Goal: Information Seeking & Learning: Compare options

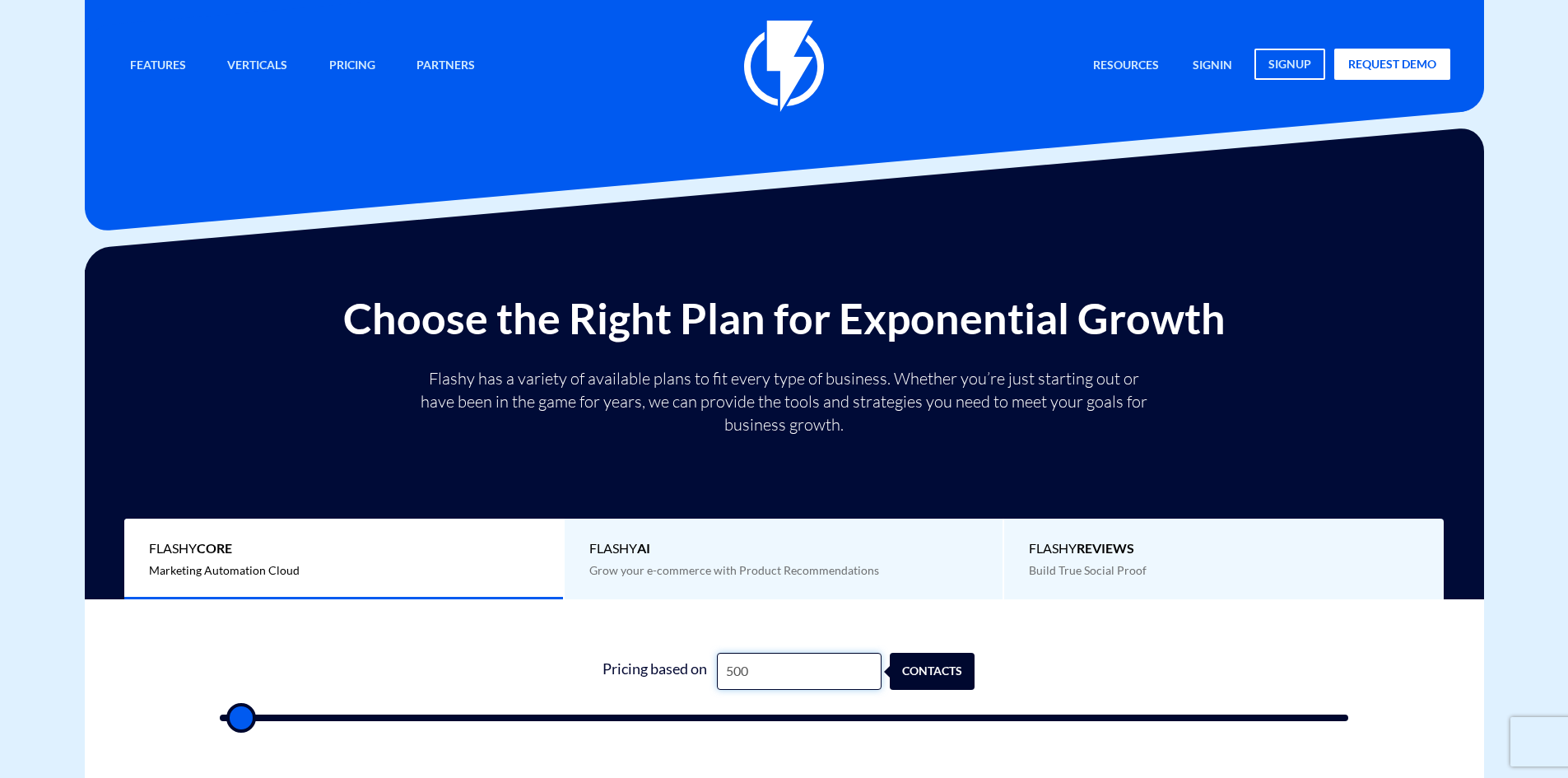
drag, startPoint x: 749, startPoint y: 663, endPoint x: 715, endPoint y: 667, distance: 34.2
click at [717, 667] on input "500" at bounding box center [799, 671] width 165 height 37
type input "1"
type input "500"
type input "10"
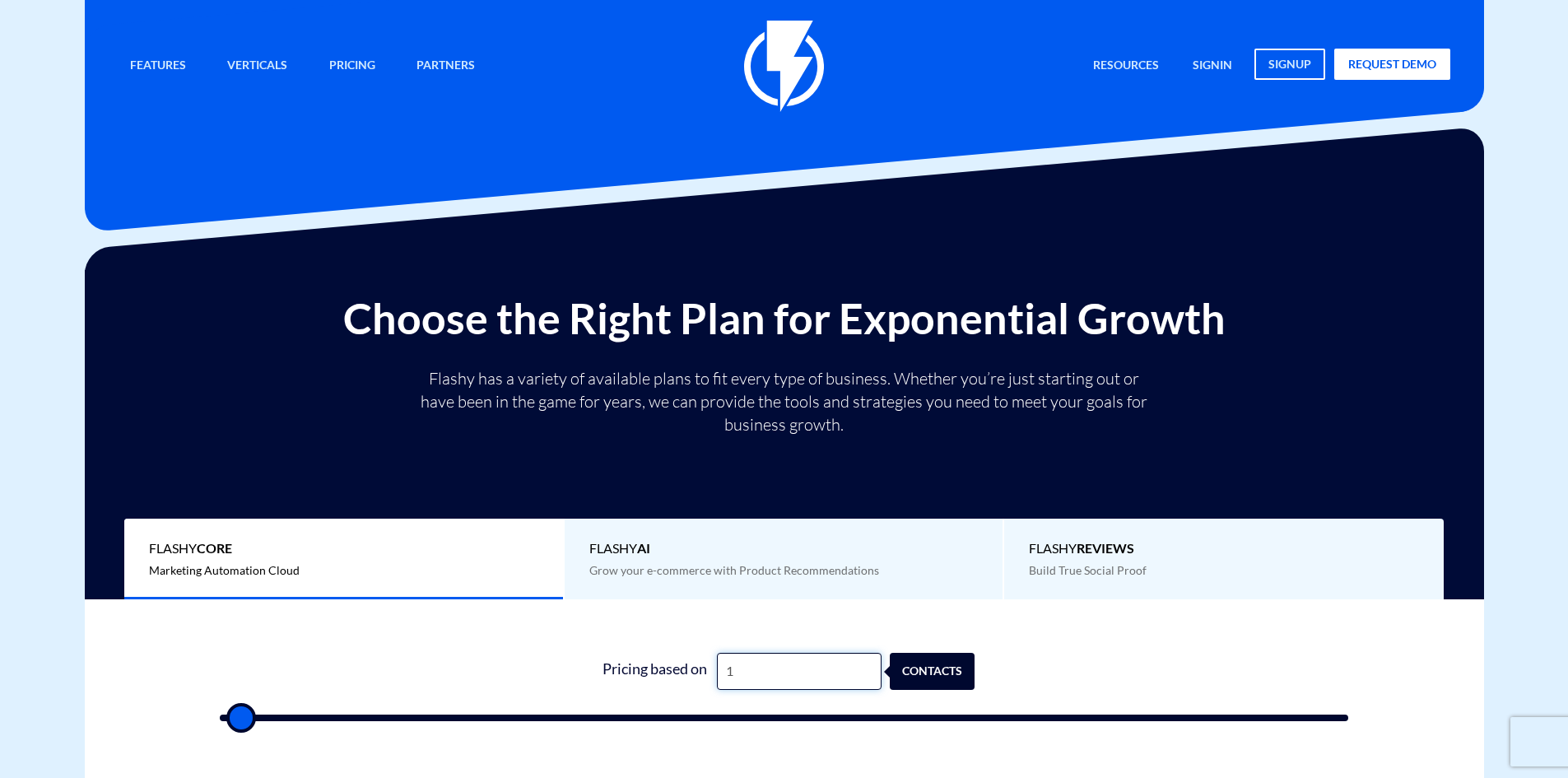
type input "500"
type input "100"
type input "500"
type input "1,000"
type input "1000"
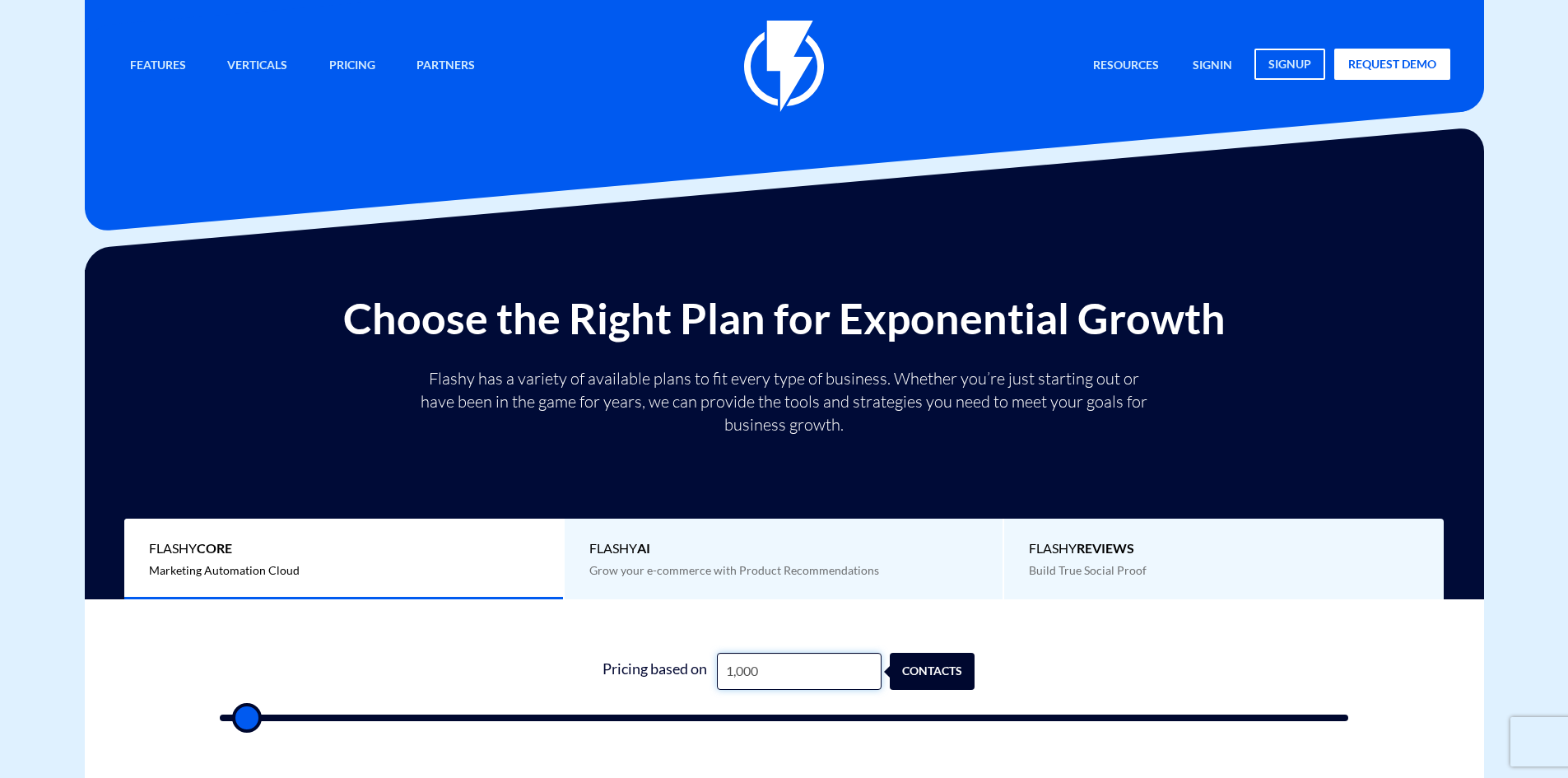
type input "10,000"
type input "10000"
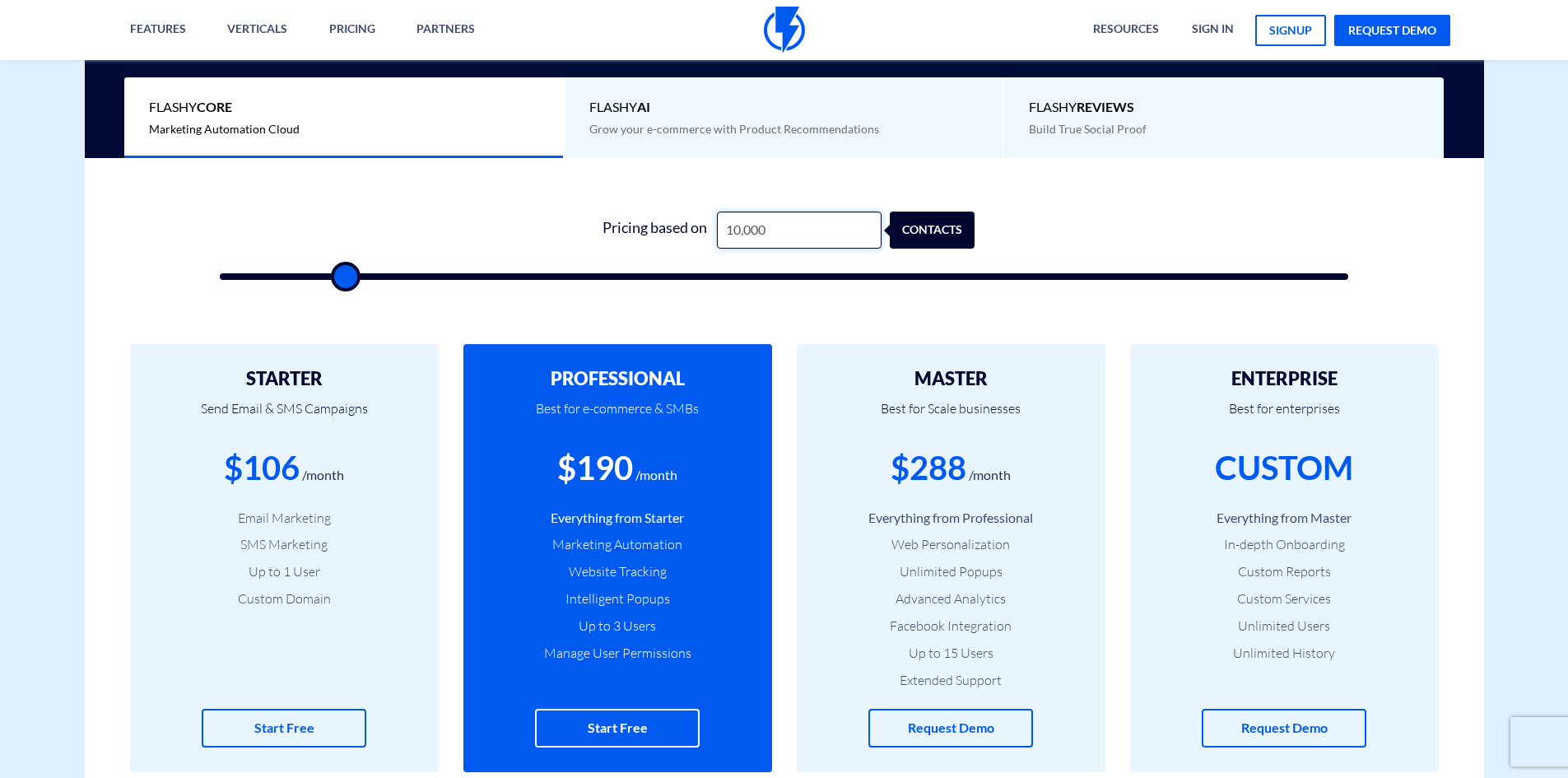
scroll to position [330, 0]
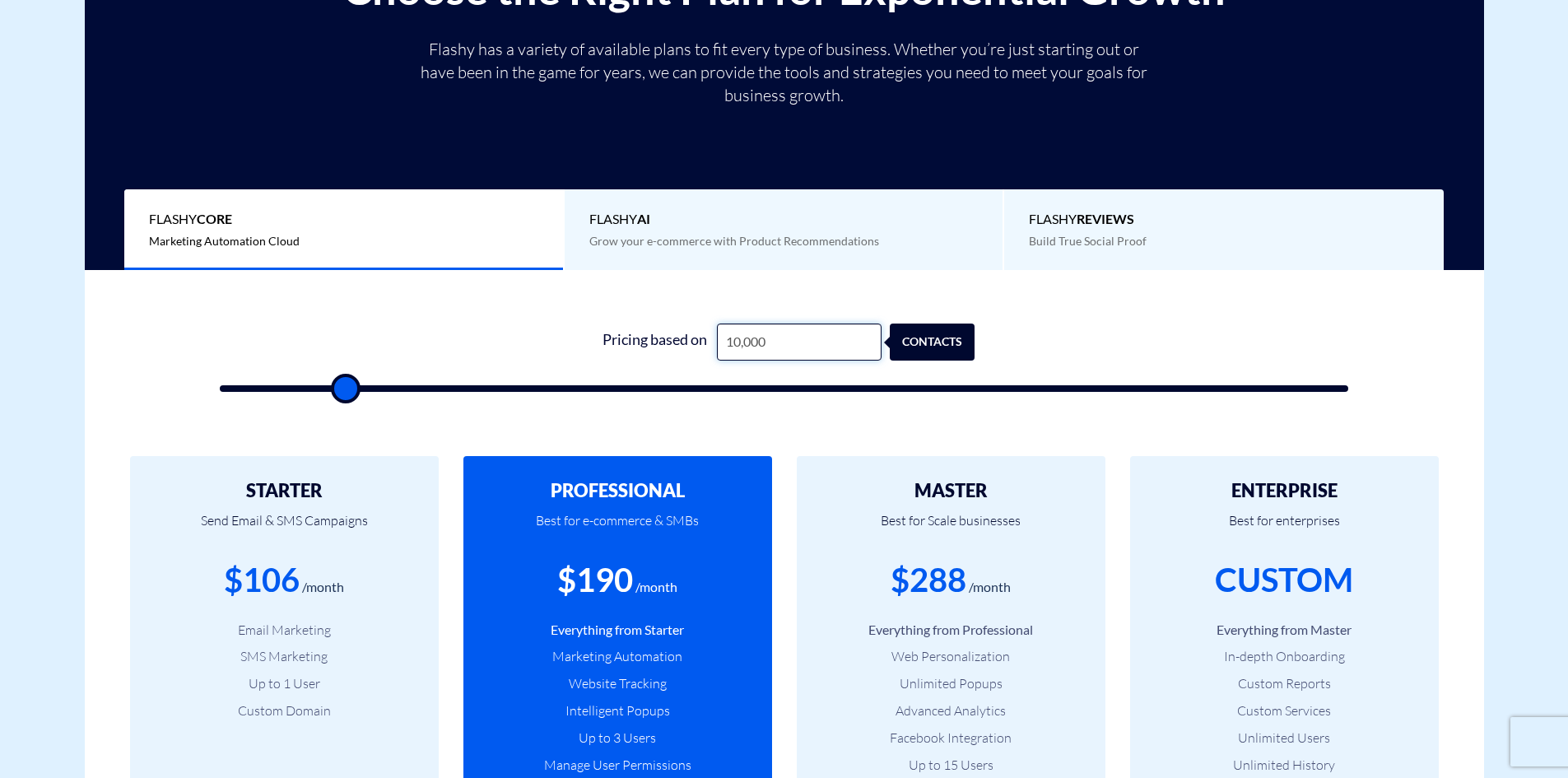
type input "10,000"
drag, startPoint x: 321, startPoint y: 400, endPoint x: 291, endPoint y: 400, distance: 30.0
click at [291, 400] on div "0 Pricing based on 10,000 contacts" at bounding box center [784, 352] width 1162 height 141
type input "7500"
type input "7,000"
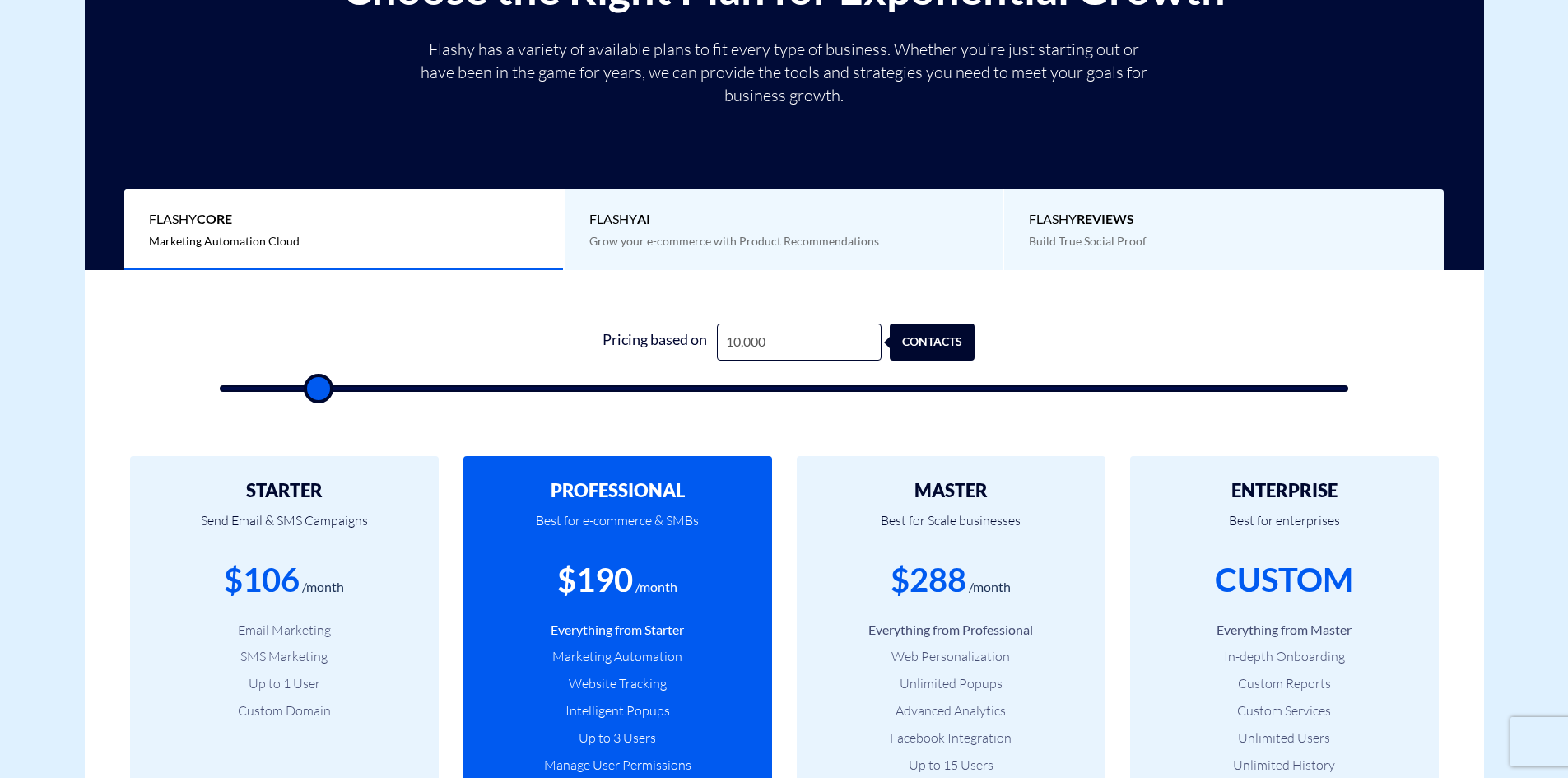
type input "7000"
type input "6,500"
type input "6500"
type input "6,000"
type input "6000"
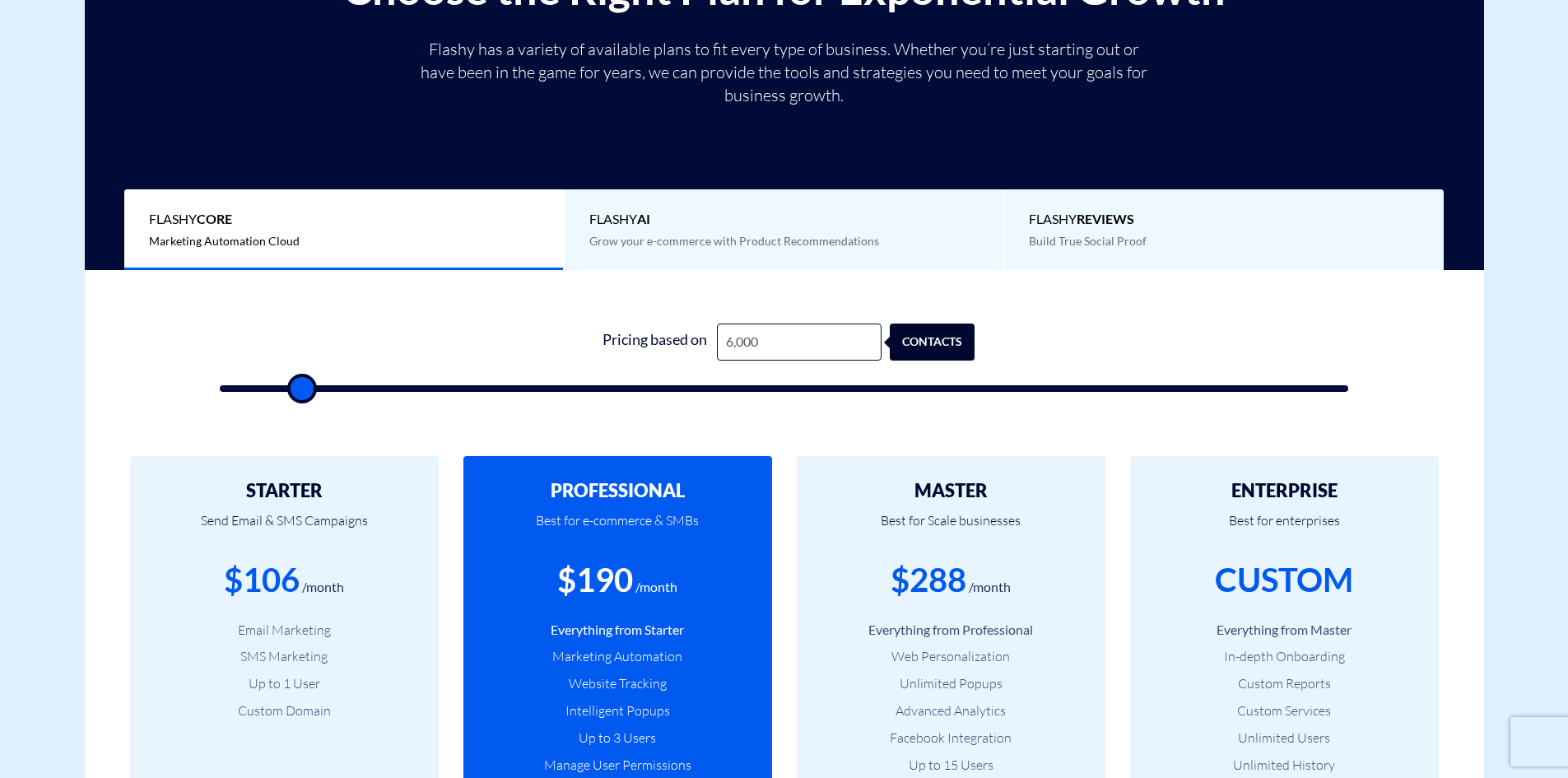
type input "5,500"
type input "5500"
type input "5,000"
type input "5000"
type input "4,500"
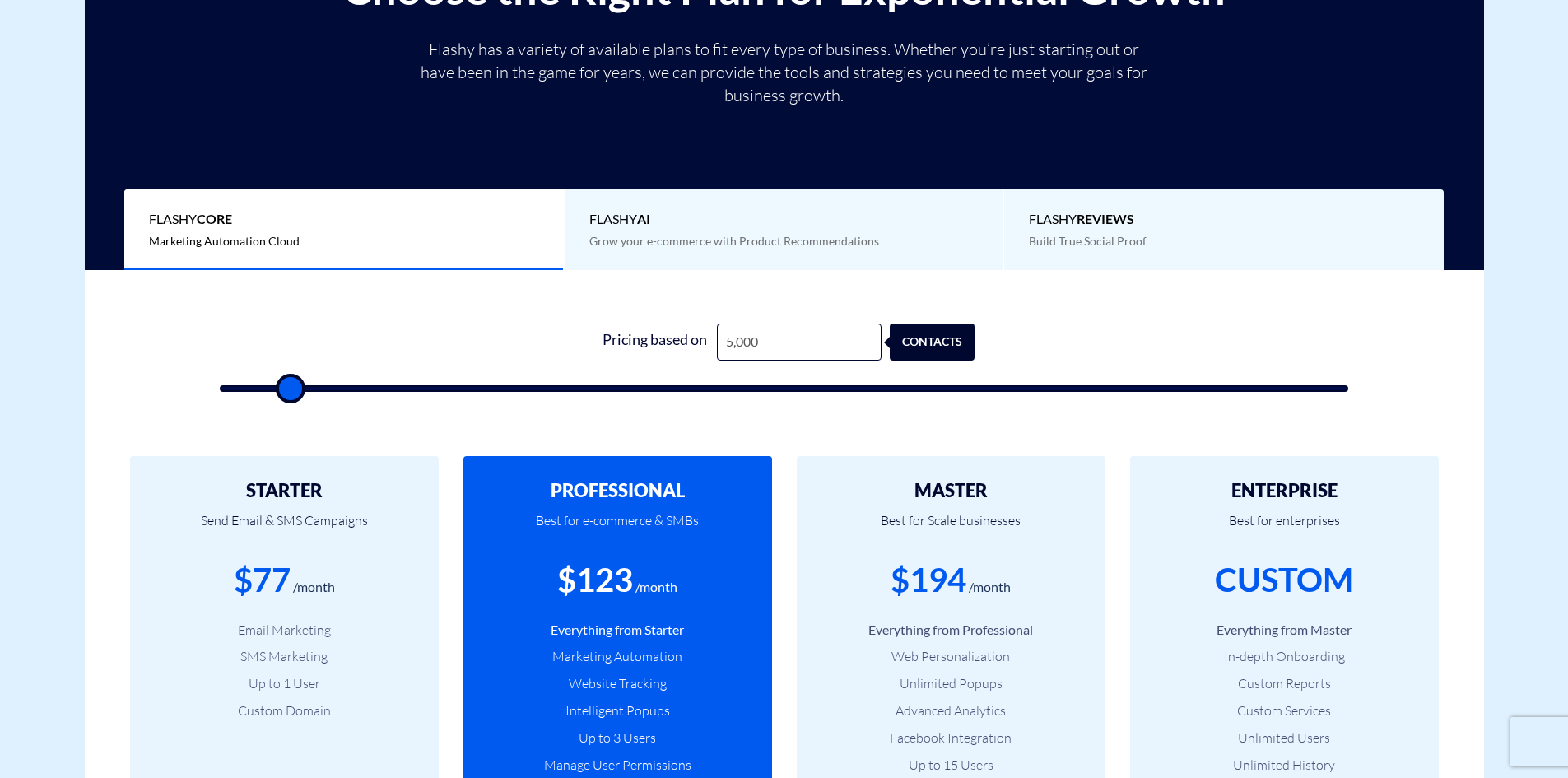
type input "4500"
type input "4,000"
type input "4000"
type input "3,500"
type input "3500"
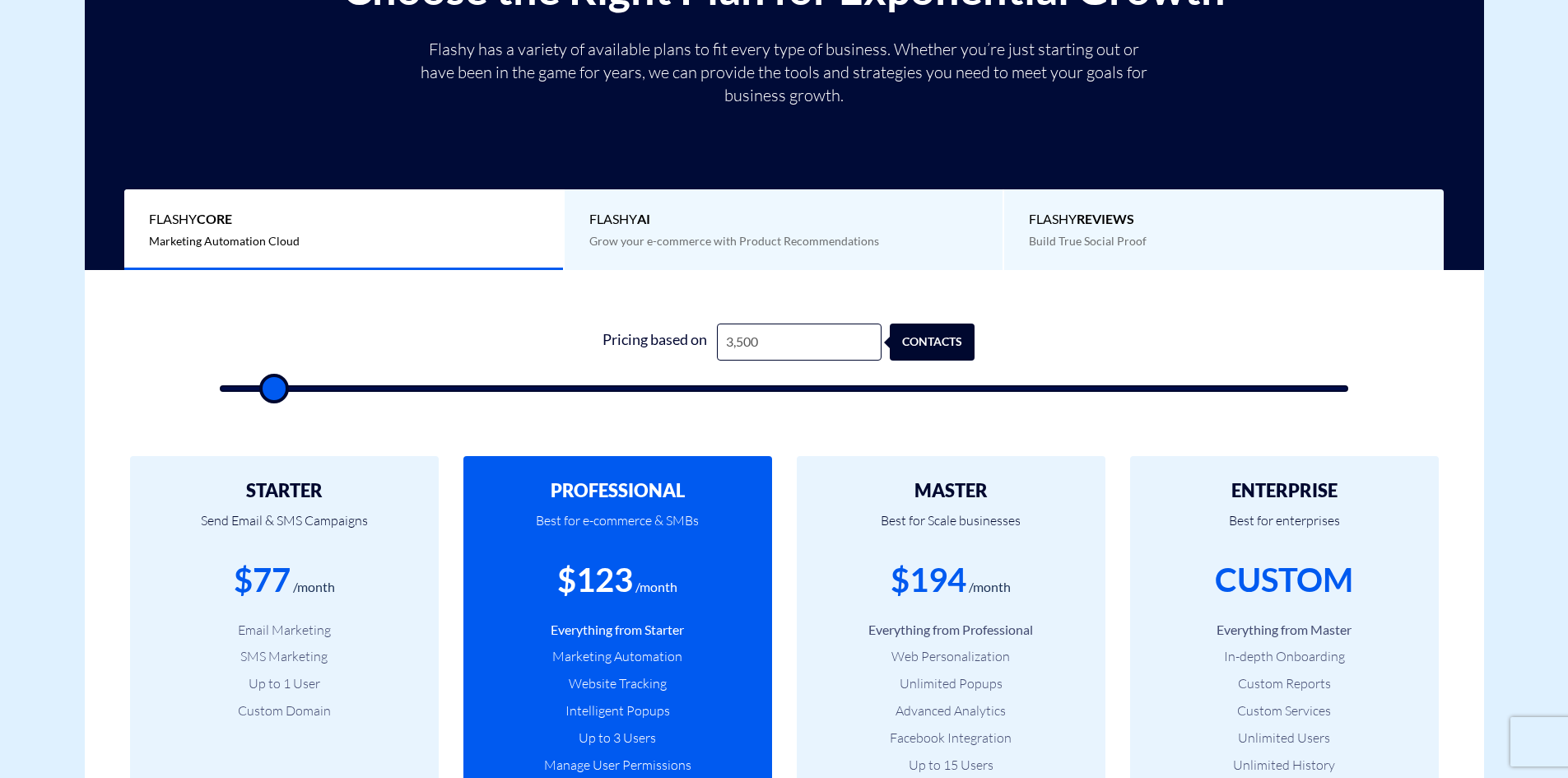
type input "3,000"
type input "3000"
type input "2,500"
type input "2500"
type input "2,000"
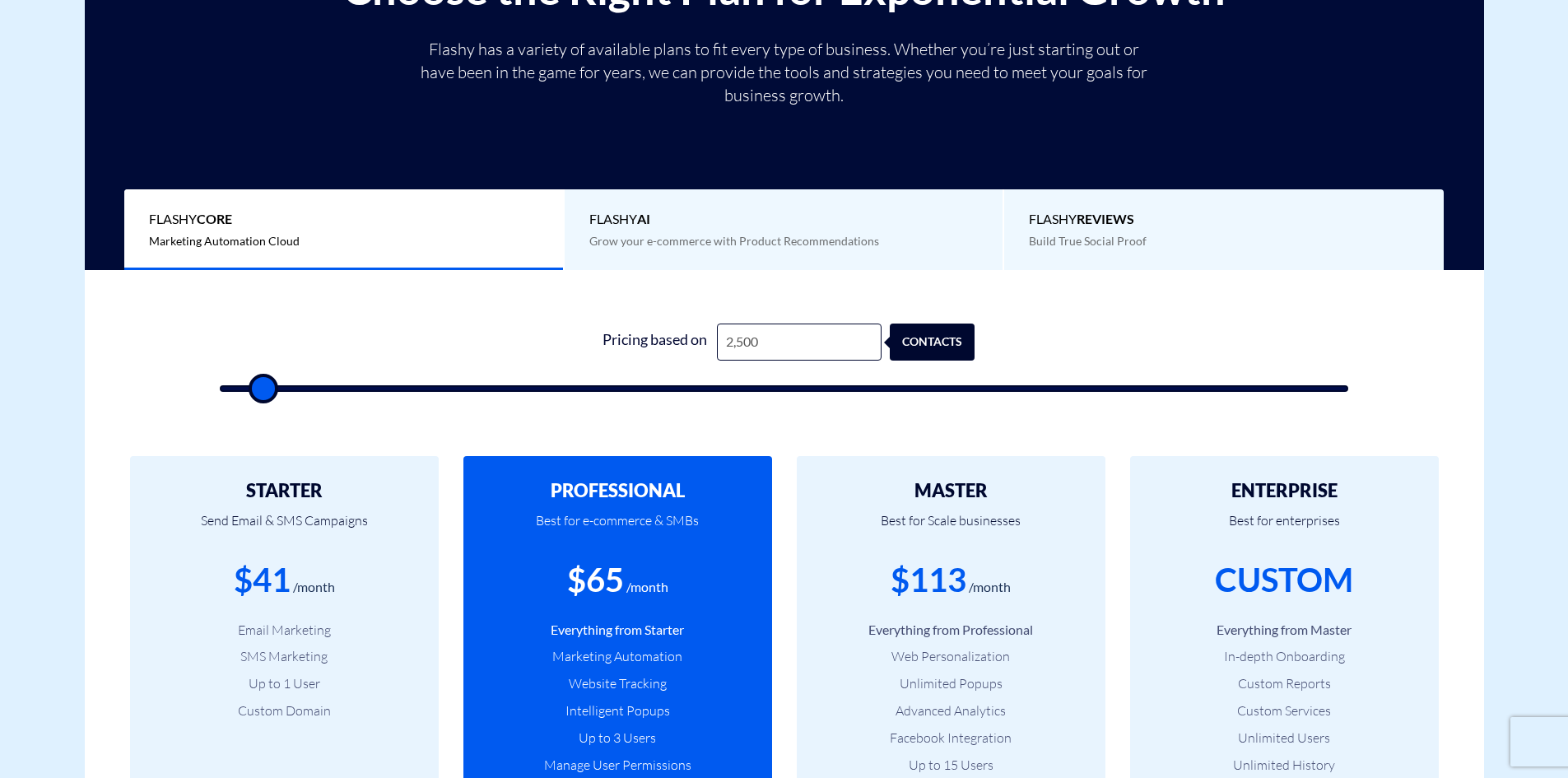
type input "2000"
type input "1,500"
type input "1500"
type input "1,000"
type input "1000"
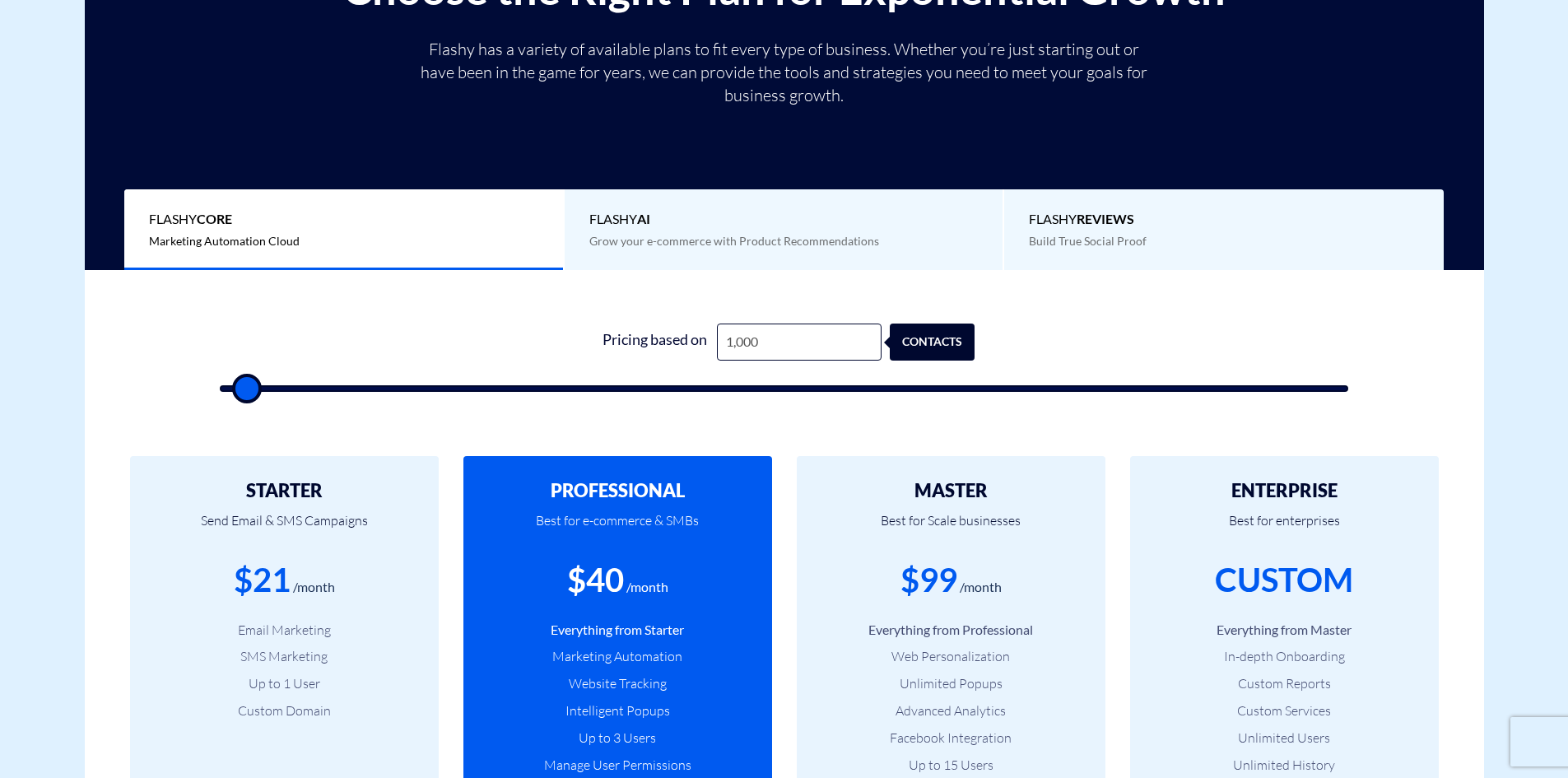
type input "500"
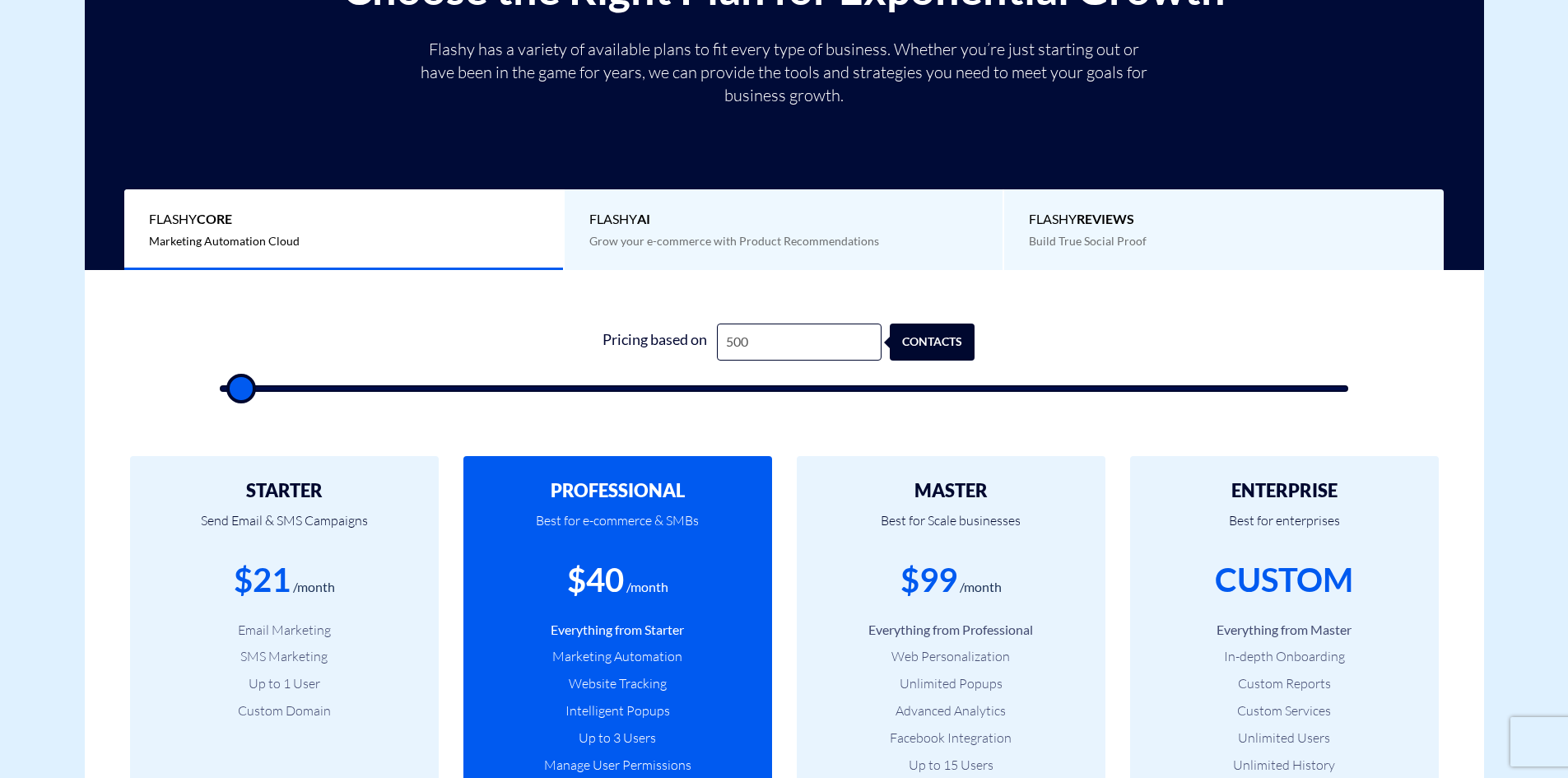
type input "500"
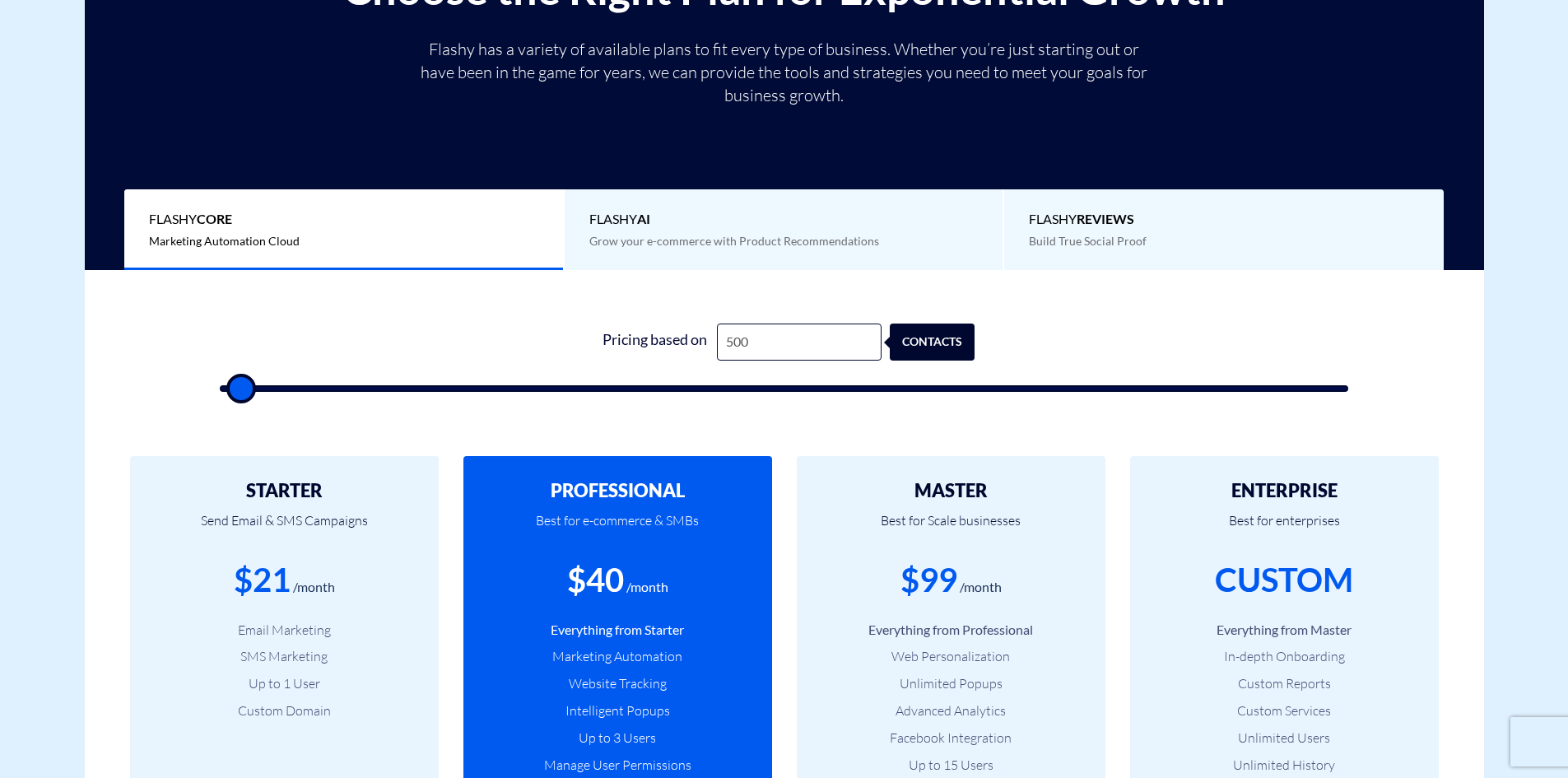
type input "500"
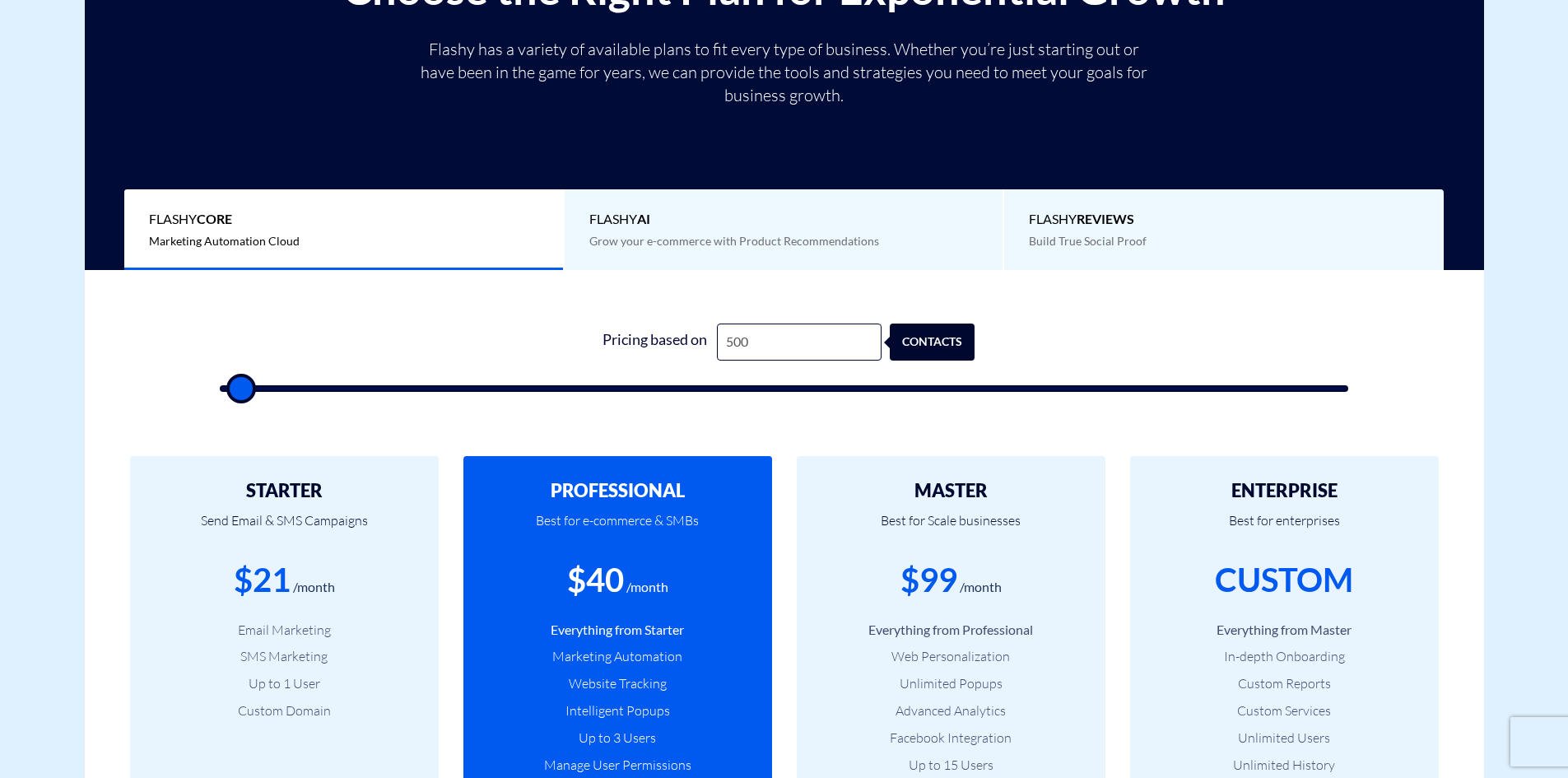
type input "500"
type input "1,000"
type input "1000"
type input "1,500"
type input "1500"
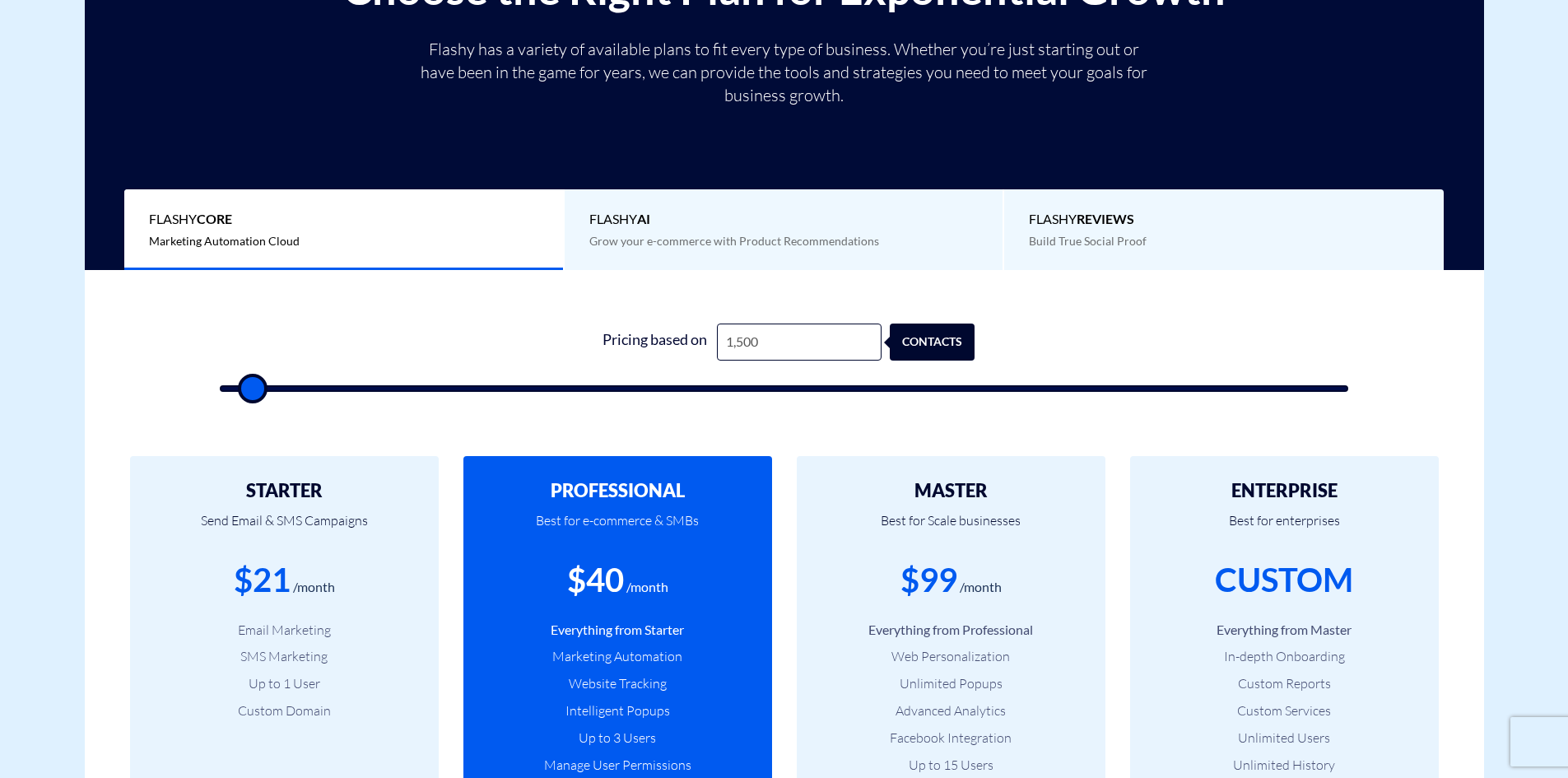
type input "2,000"
type input "2000"
type input "1,500"
type input "1500"
type input "1,000"
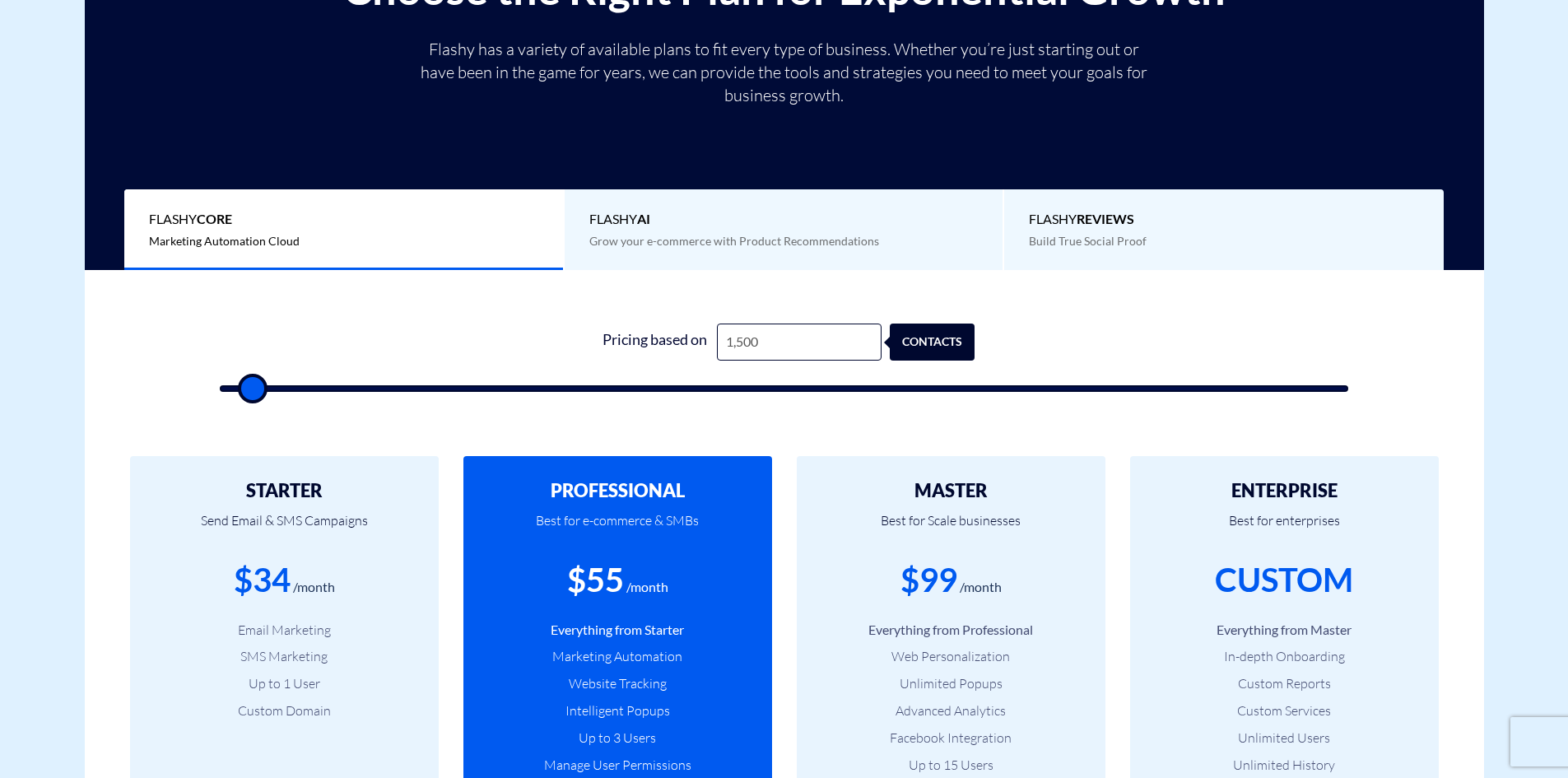
type input "1000"
type input "500"
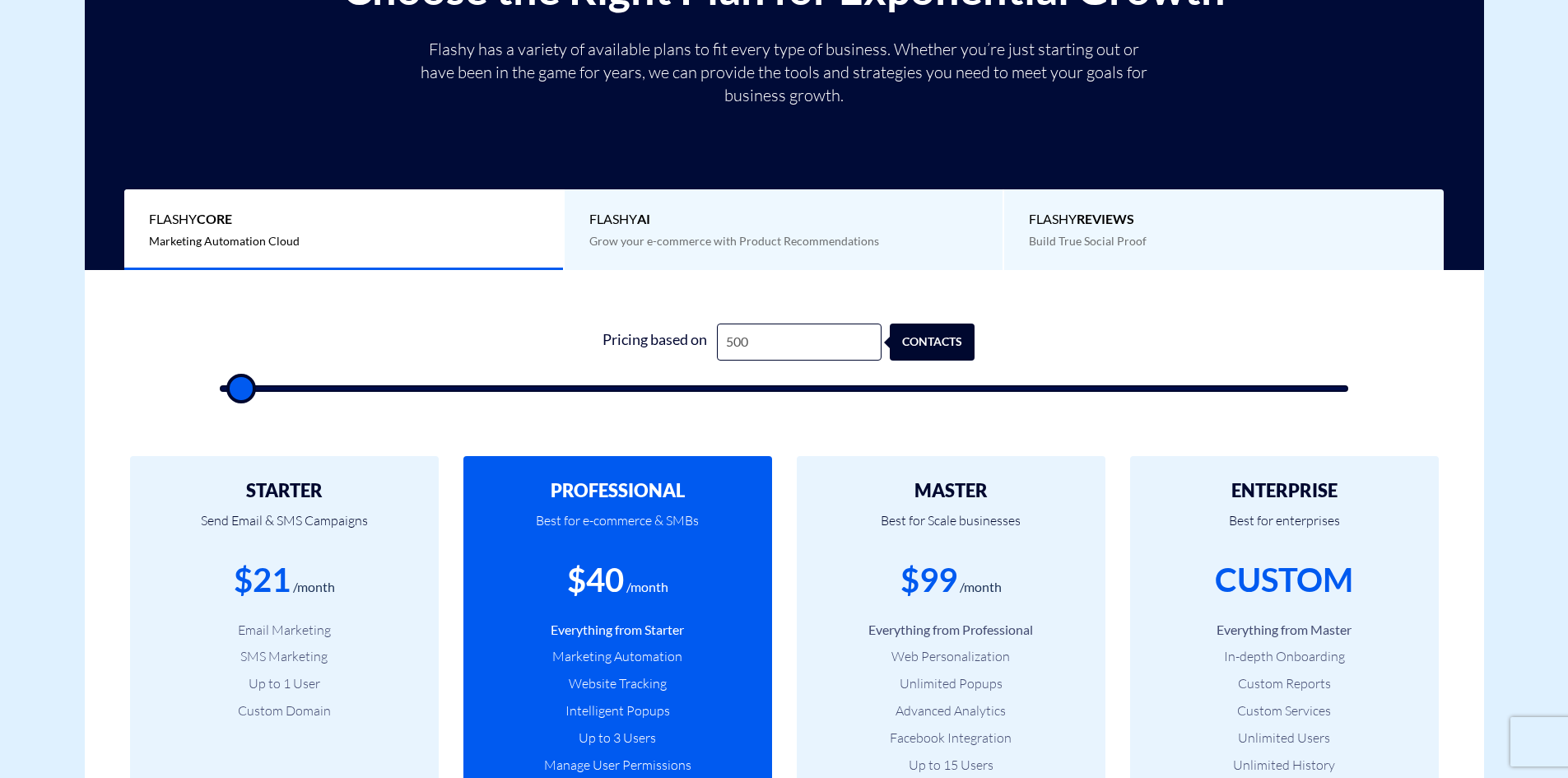
type input "500"
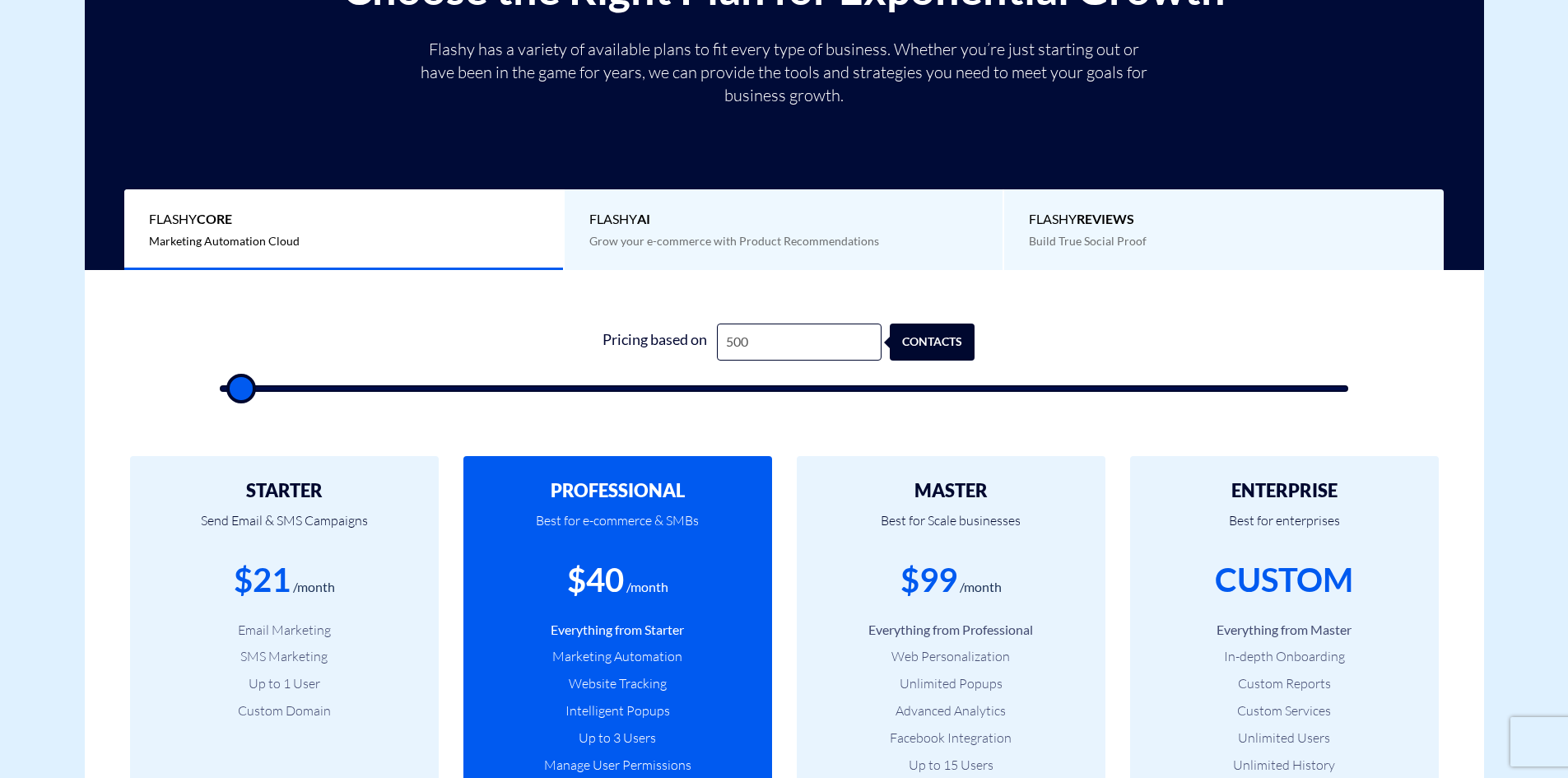
type input "500"
drag, startPoint x: 318, startPoint y: 390, endPoint x: 231, endPoint y: 390, distance: 87.0
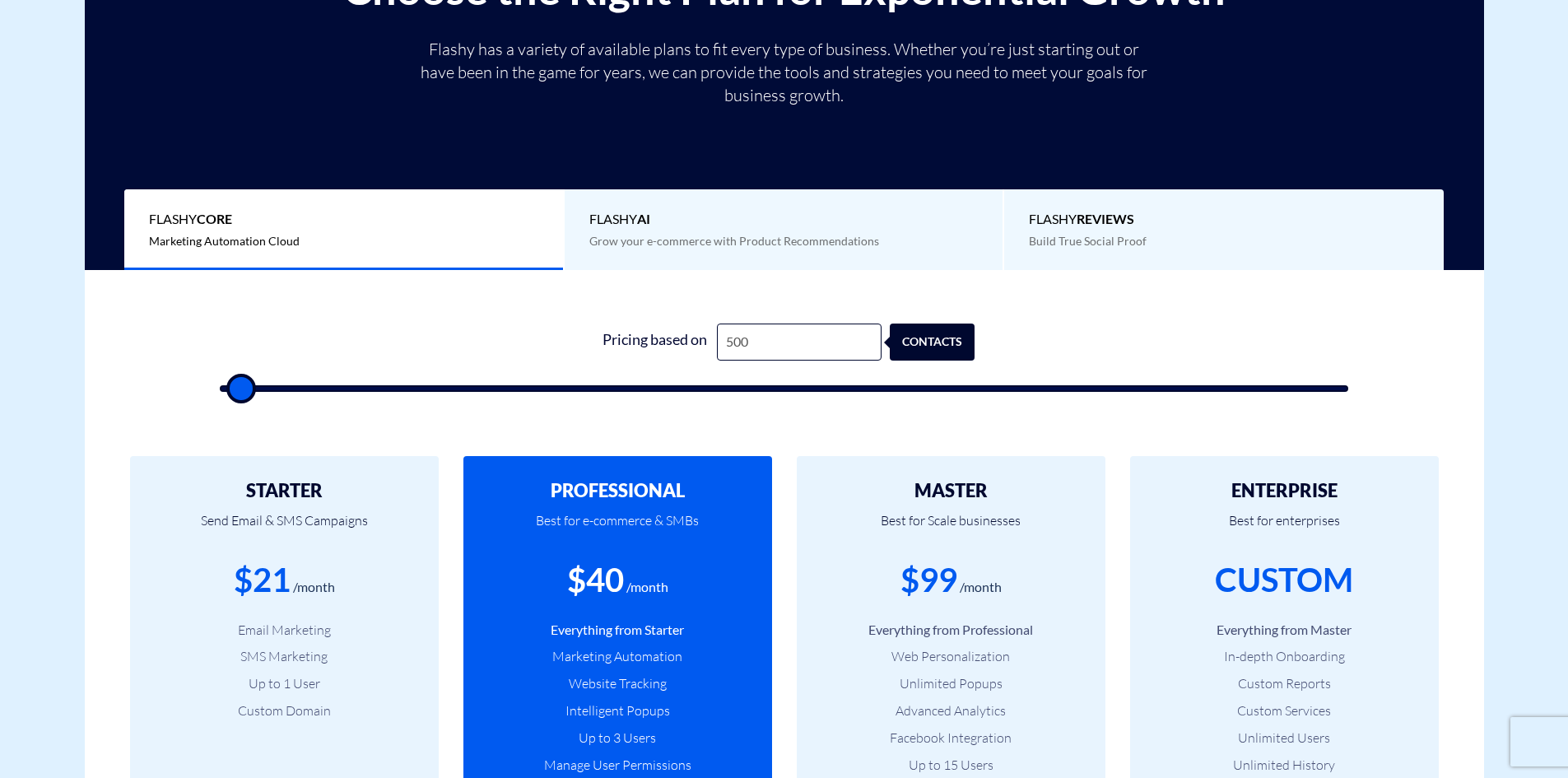
type input "500"
click at [231, 390] on input "range" at bounding box center [784, 389] width 1130 height 7
type input "2,000"
type input "2000"
type input "2,500"
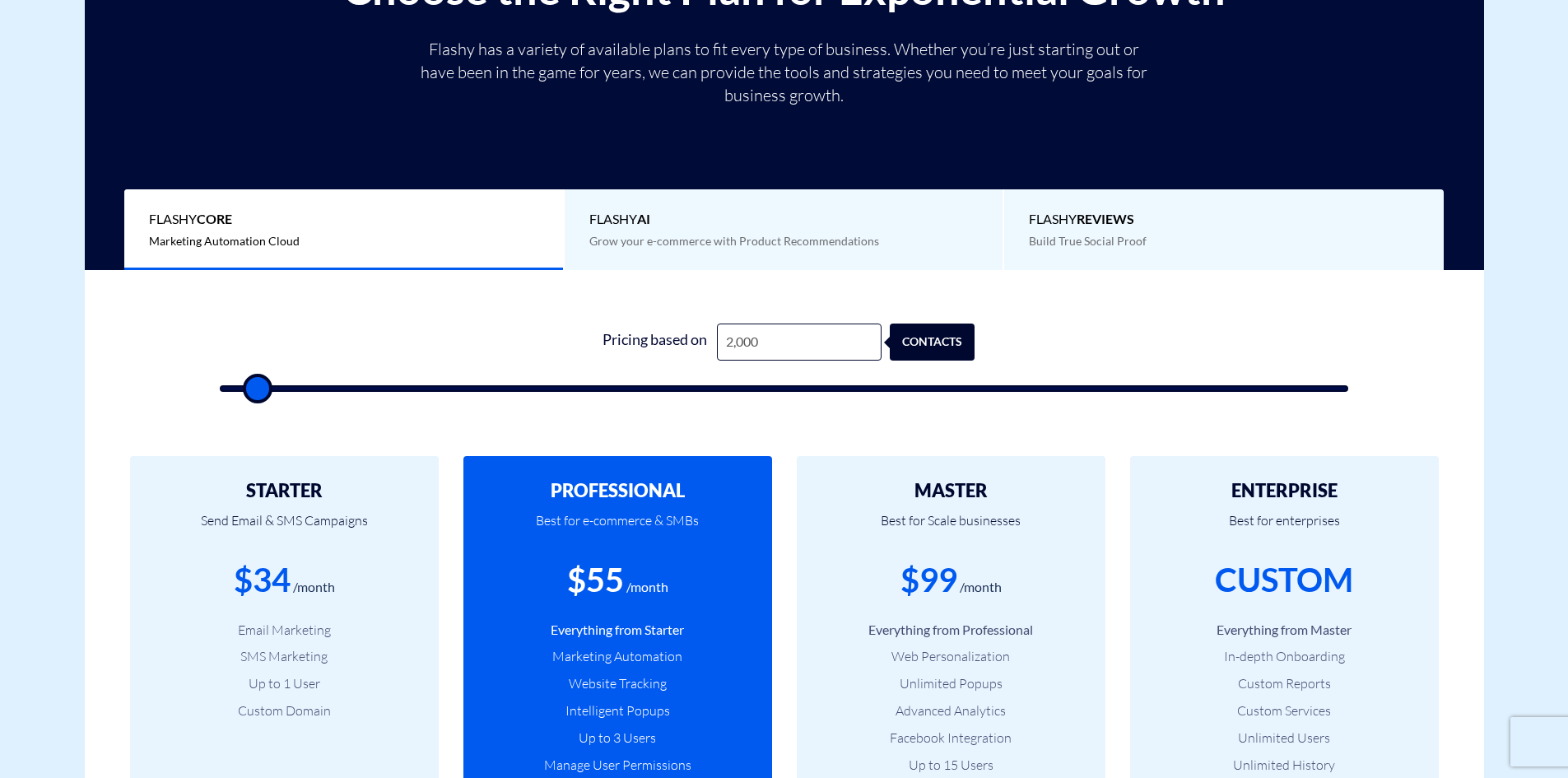
type input "2500"
type input "3,000"
type input "3000"
type input "3,500"
type input "3500"
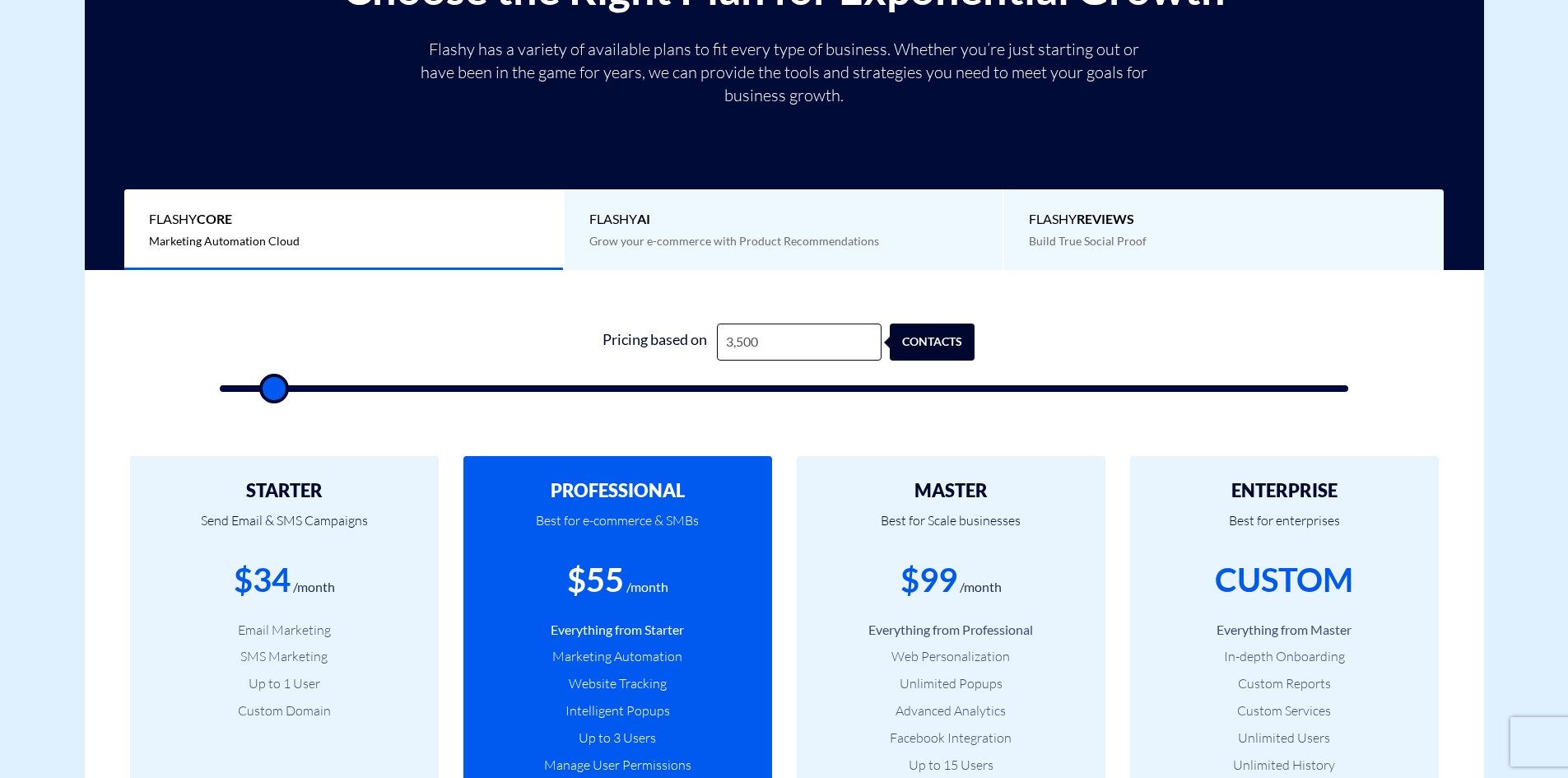
type input "4,000"
type input "4000"
type input "3,500"
type input "3500"
type input "3,000"
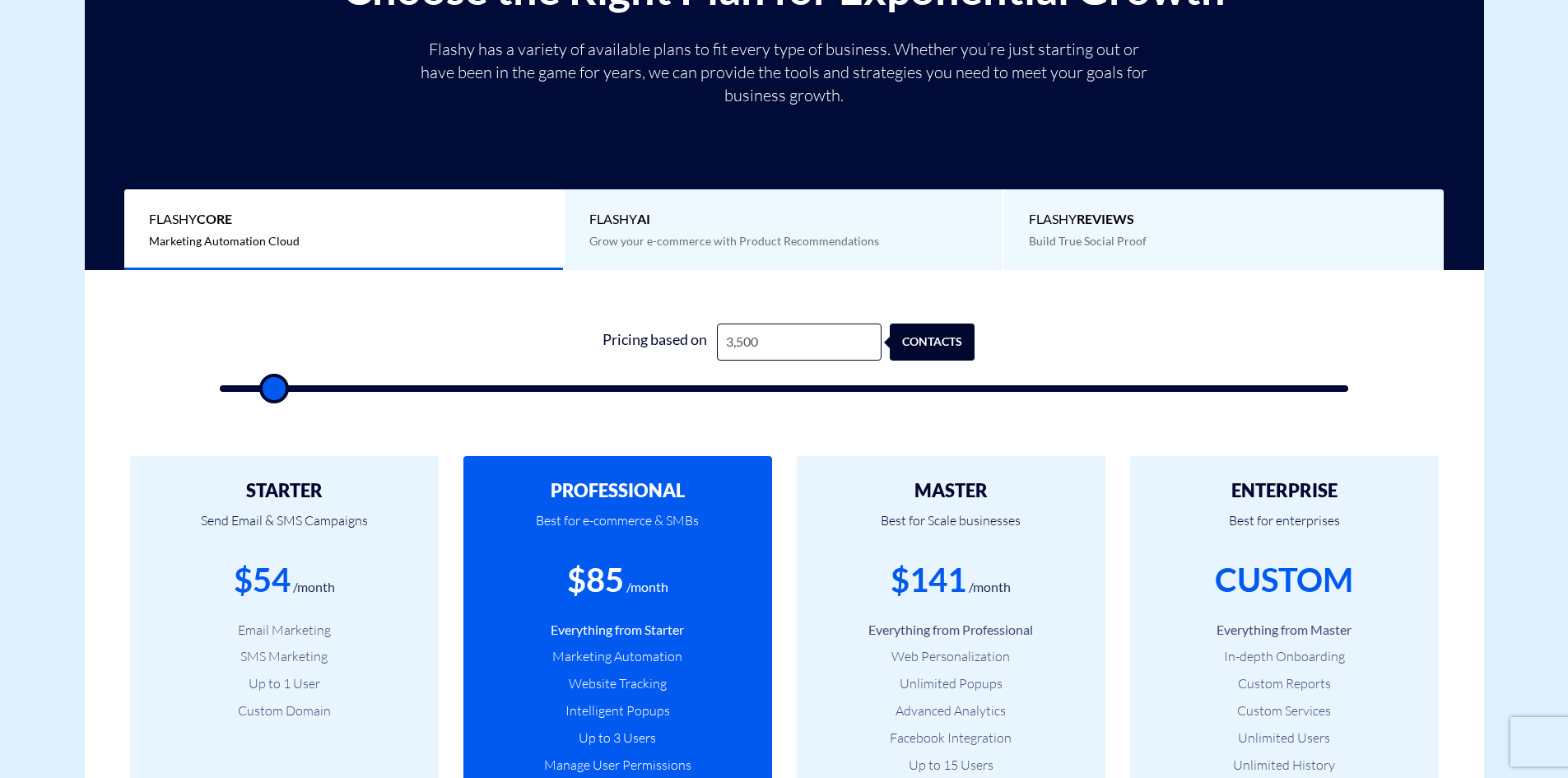
type input "3000"
type input "2,500"
type input "2500"
type input "2,000"
type input "2000"
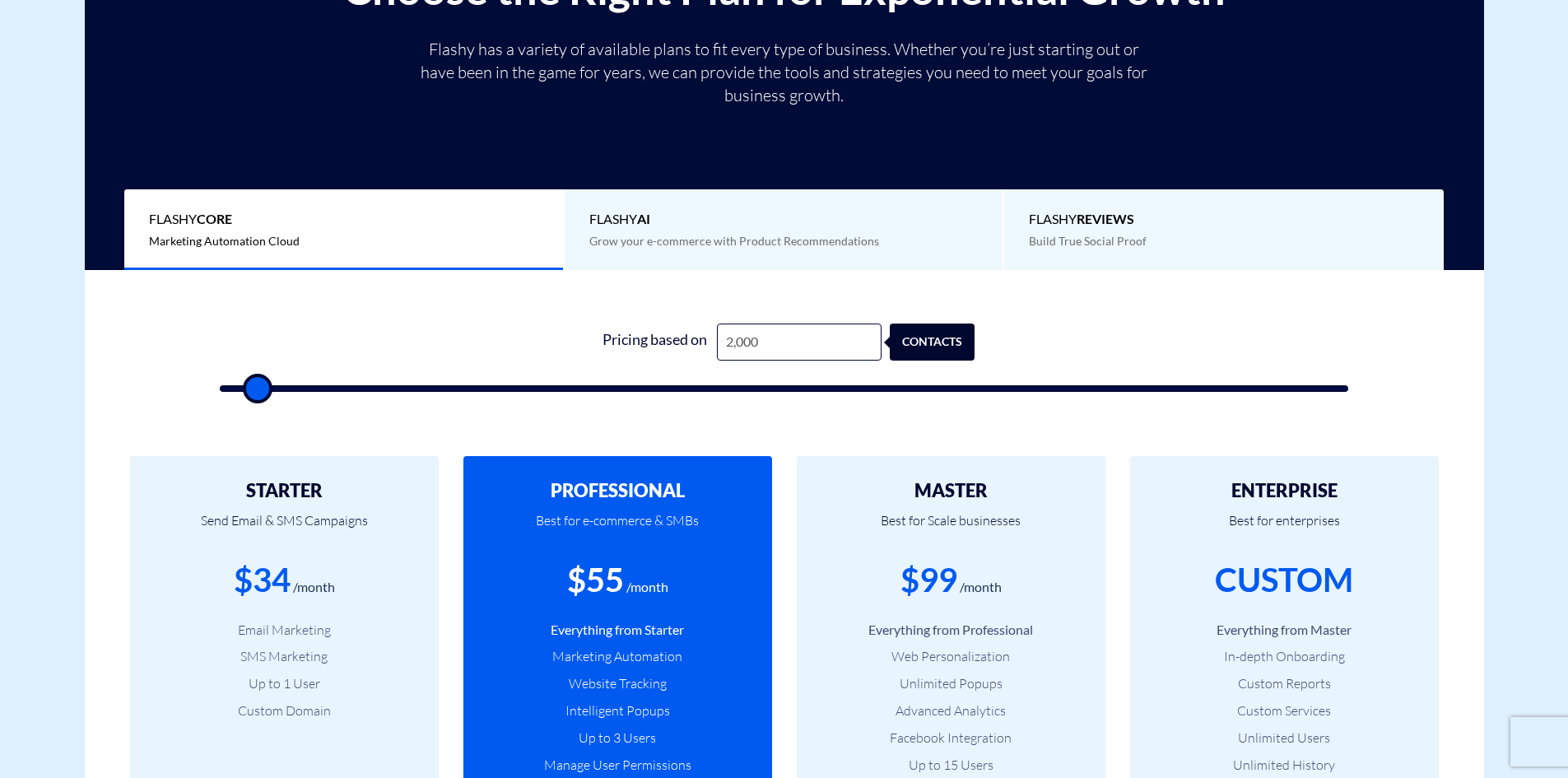
type input "2,500"
type input "2500"
type input "3,000"
type input "3000"
type input "3,500"
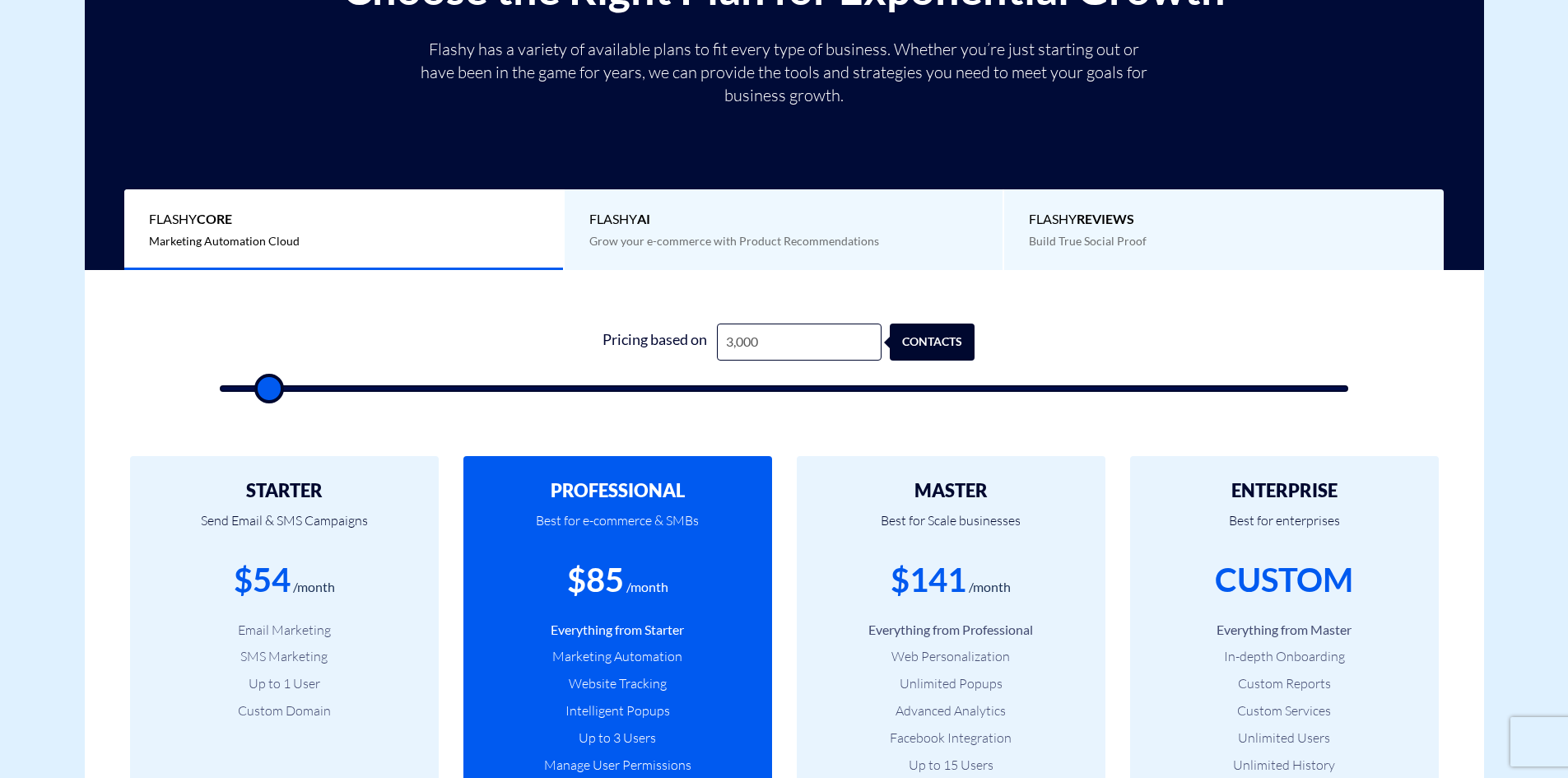
type input "3500"
type input "4,000"
type input "4000"
type input "4,500"
type input "4500"
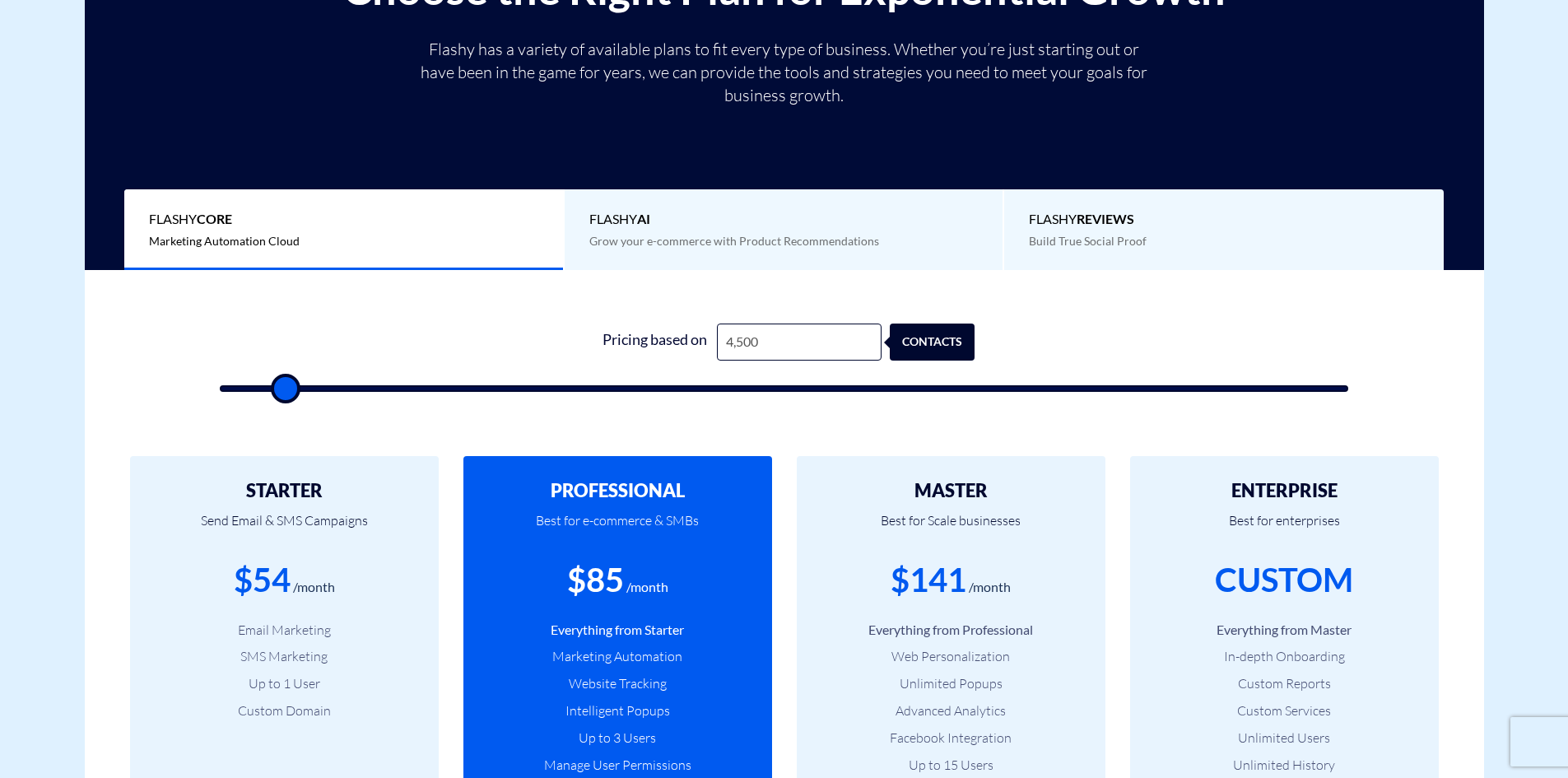
type input "5,000"
type input "5000"
type input "5,500"
type input "5500"
type input "6,000"
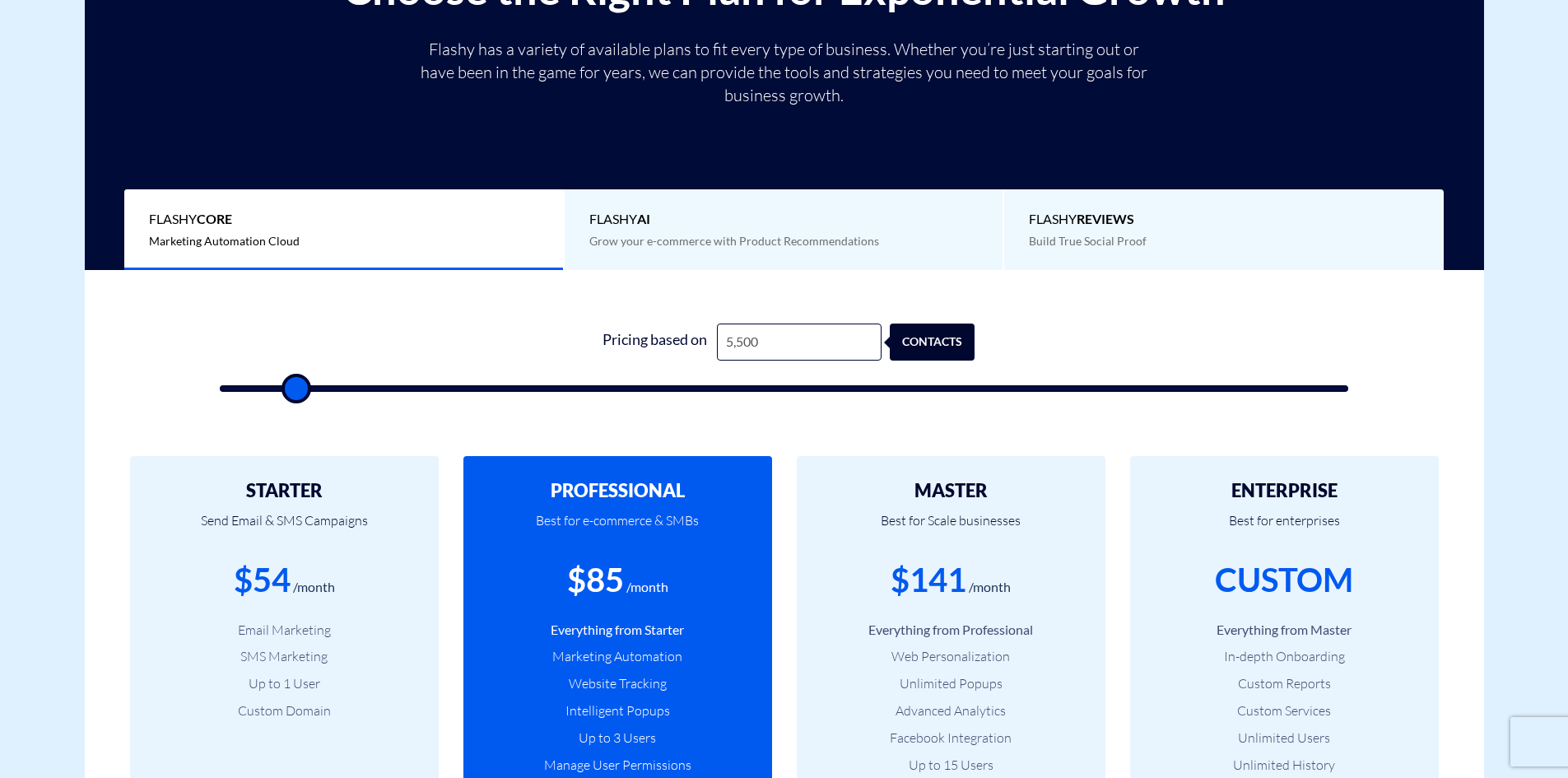
type input "6000"
type input "6,500"
type input "6500"
type input "7,000"
type input "7000"
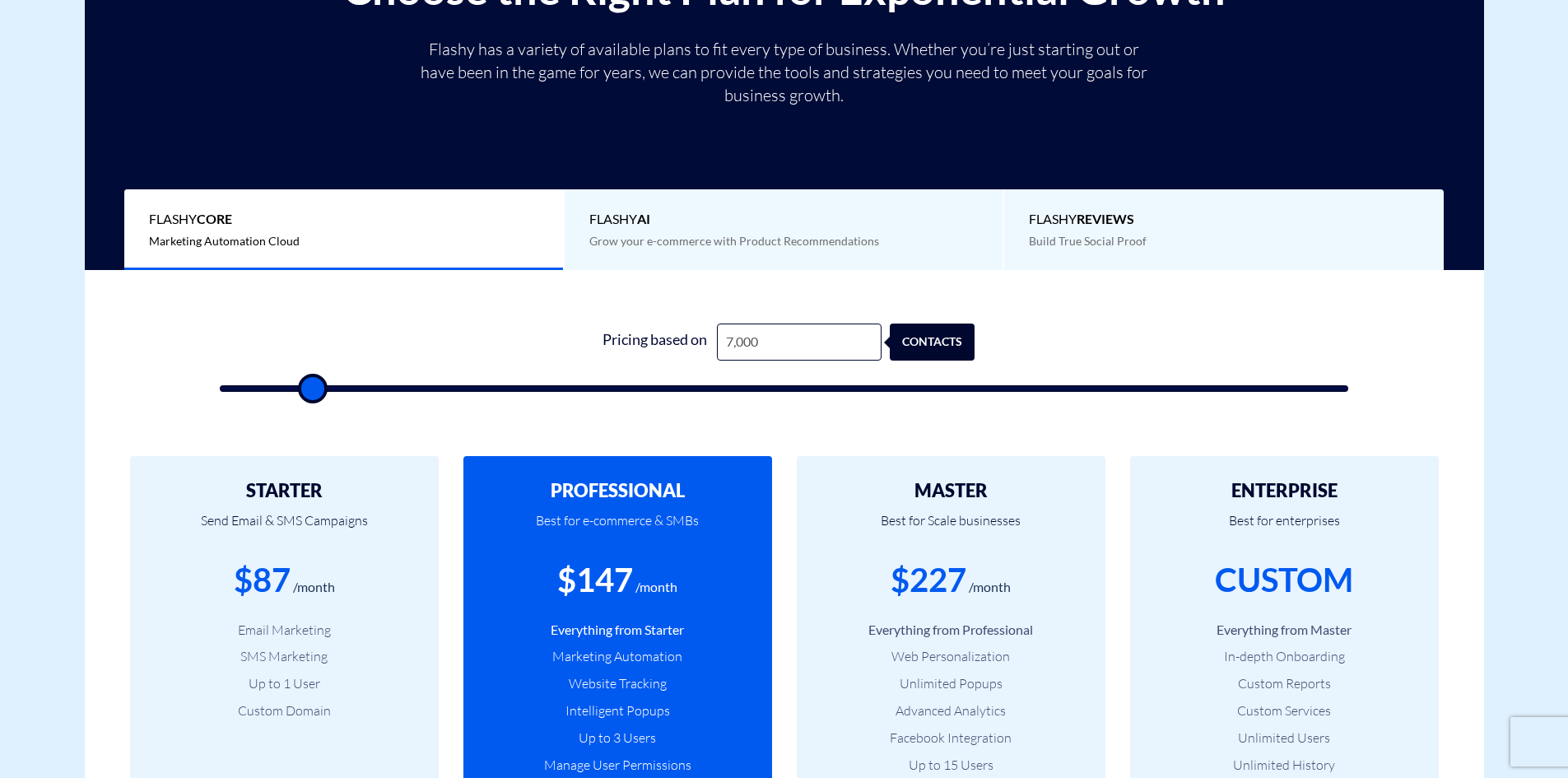
type input "7,500"
type input "7500"
type input "7,000"
type input "7000"
type input "6,500"
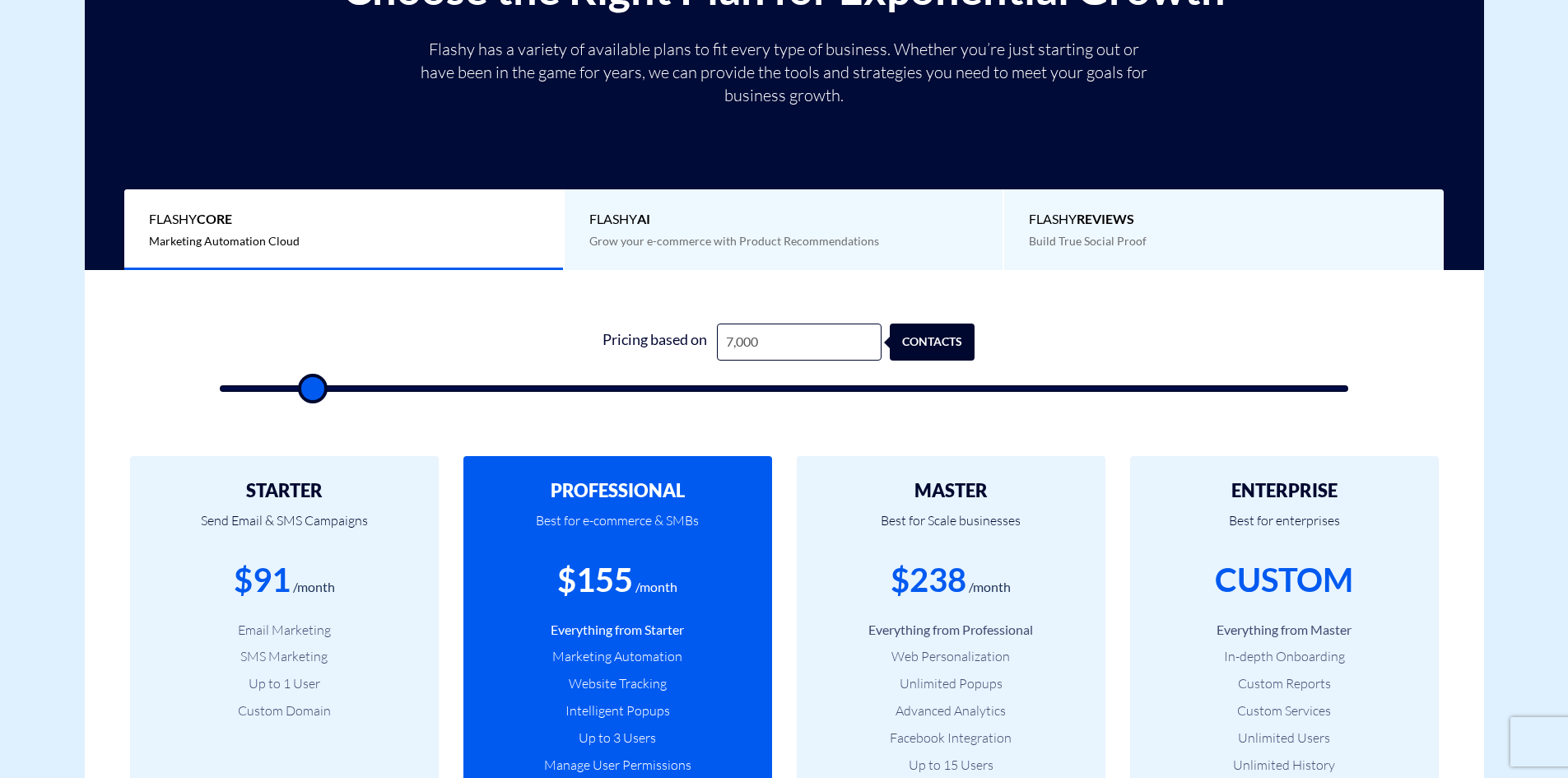
type input "6500"
type input "7,000"
type input "7000"
type input "7,500"
type input "7500"
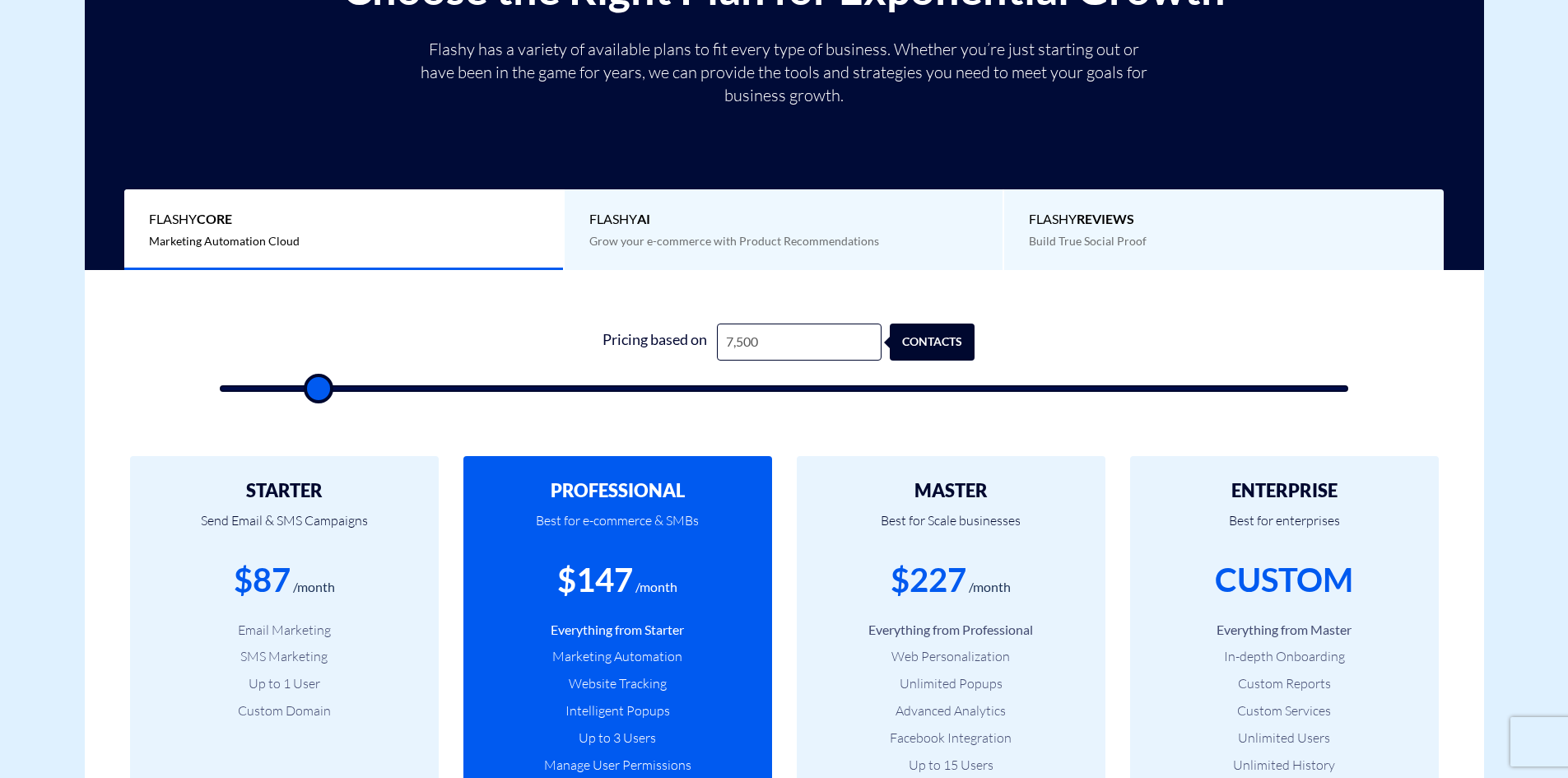
type input "8,000"
type input "8000"
type input "7,500"
drag, startPoint x: 252, startPoint y: 389, endPoint x: 318, endPoint y: 389, distance: 66.0
type input "7500"
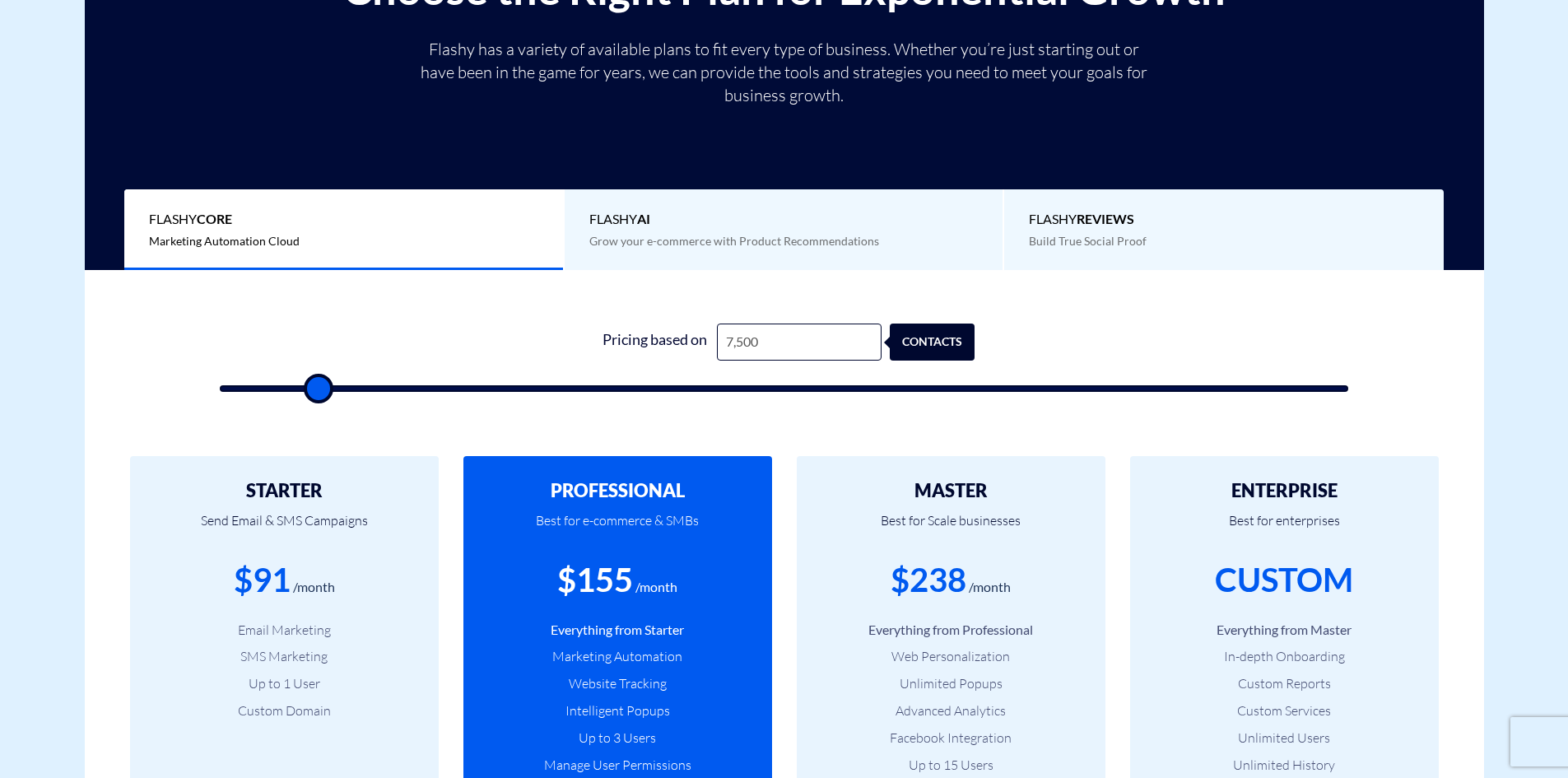
click at [318, 389] on input "range" at bounding box center [784, 389] width 1130 height 7
type input "7,000"
type input "7000"
type input "6,500"
type input "6500"
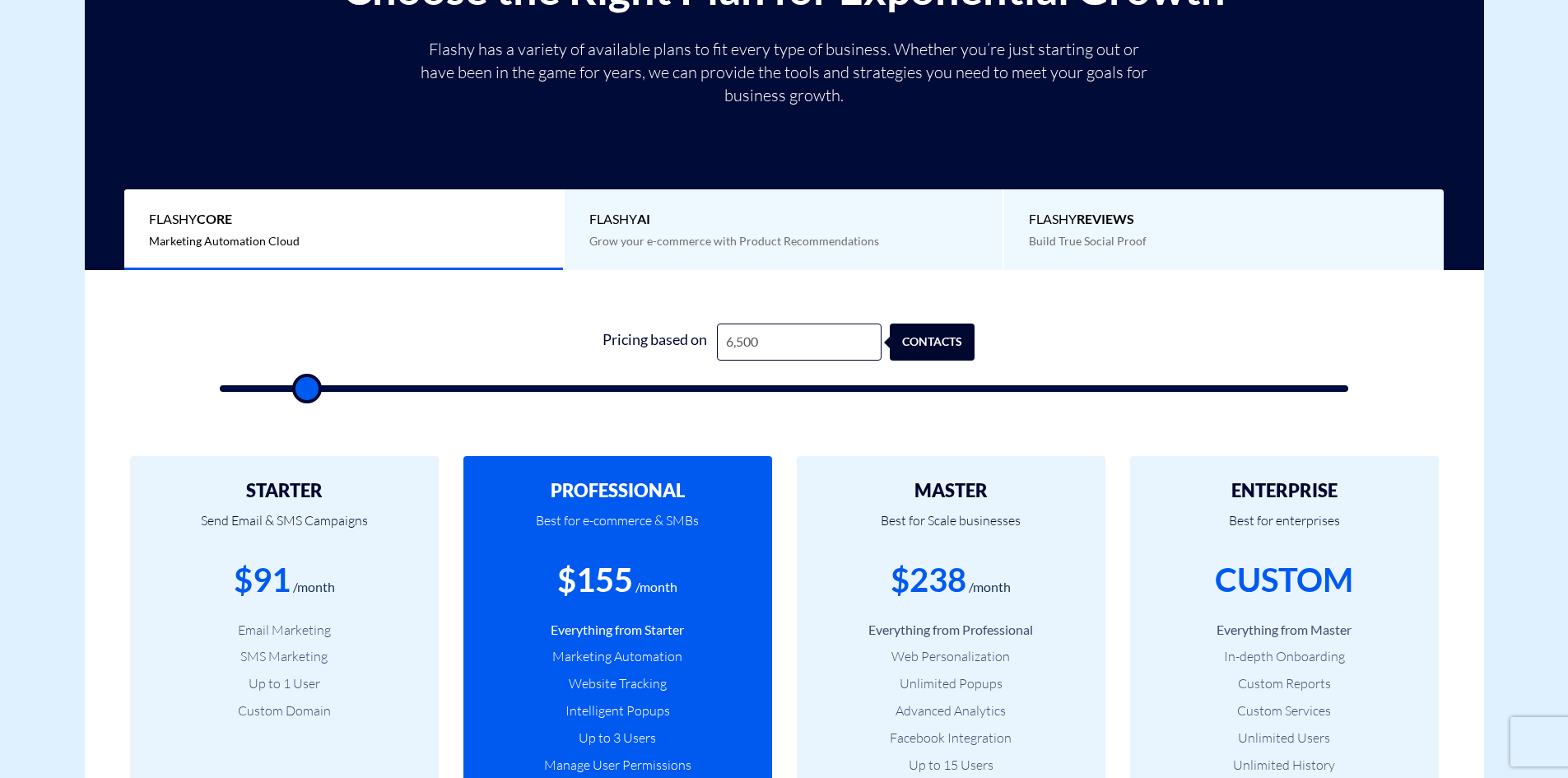
type input "6,000"
type input "6000"
type input "5,500"
type input "5500"
type input "5,000"
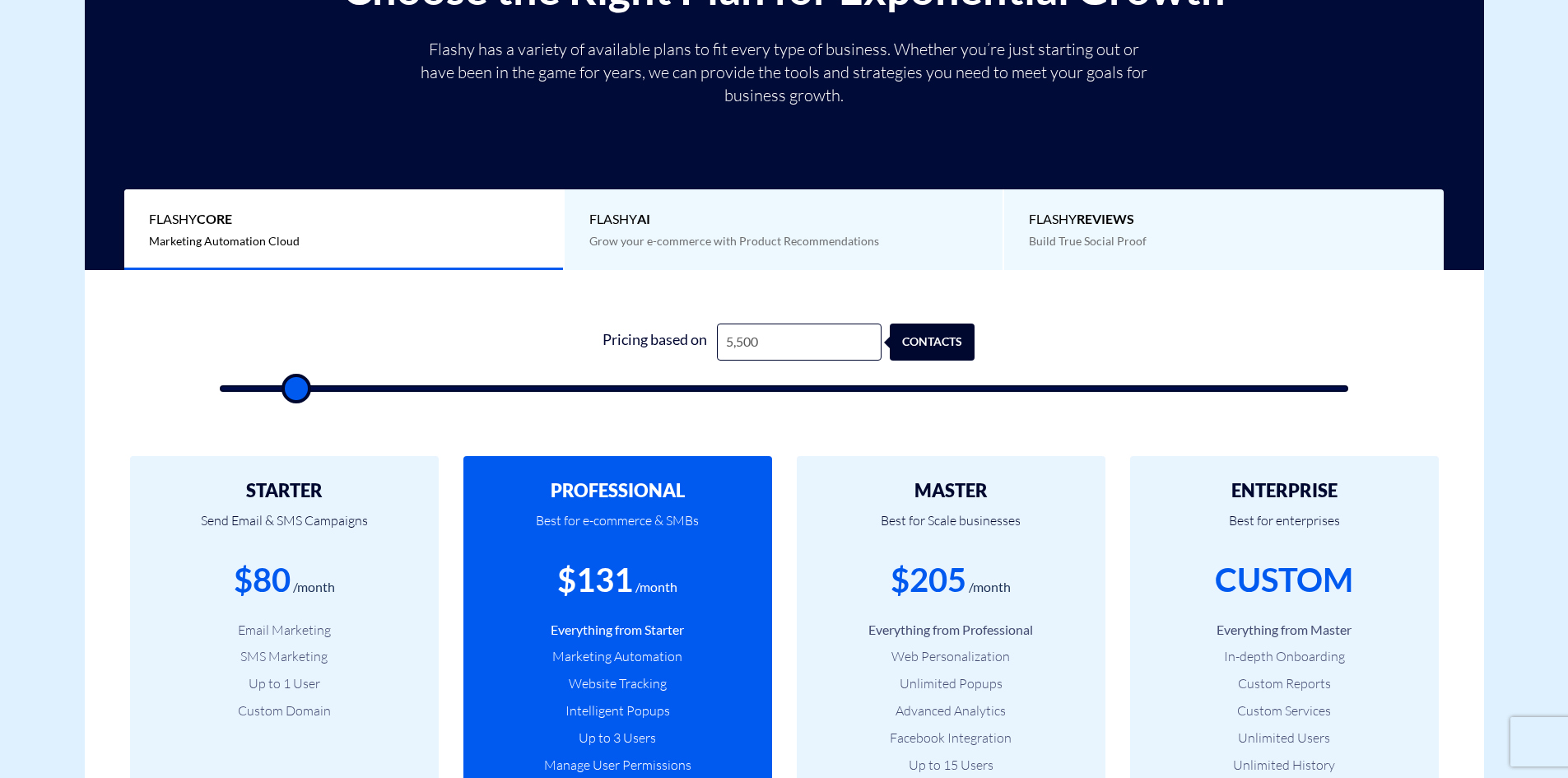
type input "5000"
type input "4,500"
type input "4500"
type input "4,000"
type input "4000"
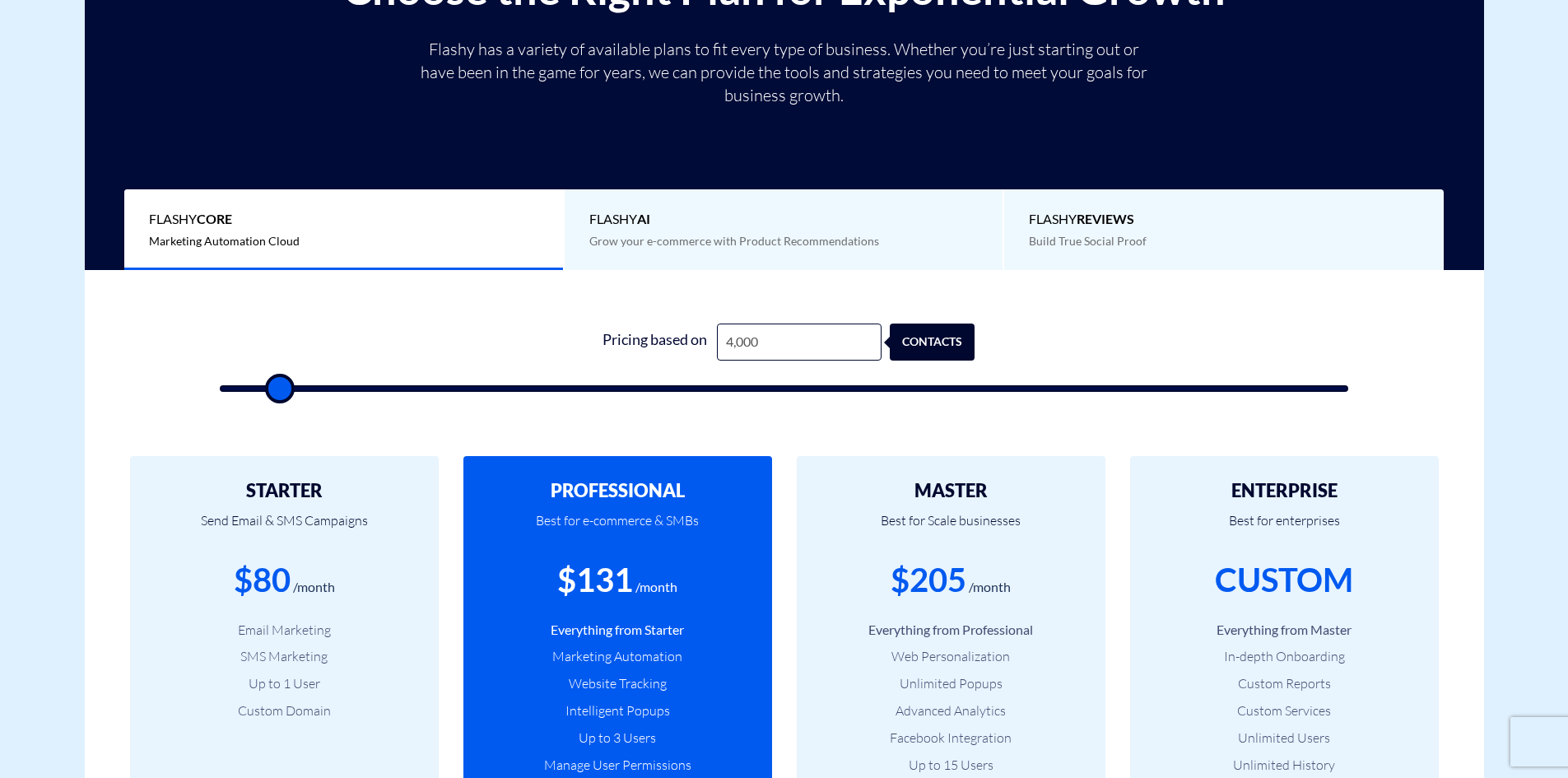
type input "3,500"
type input "3500"
type input "3,000"
type input "3000"
type input "2,500"
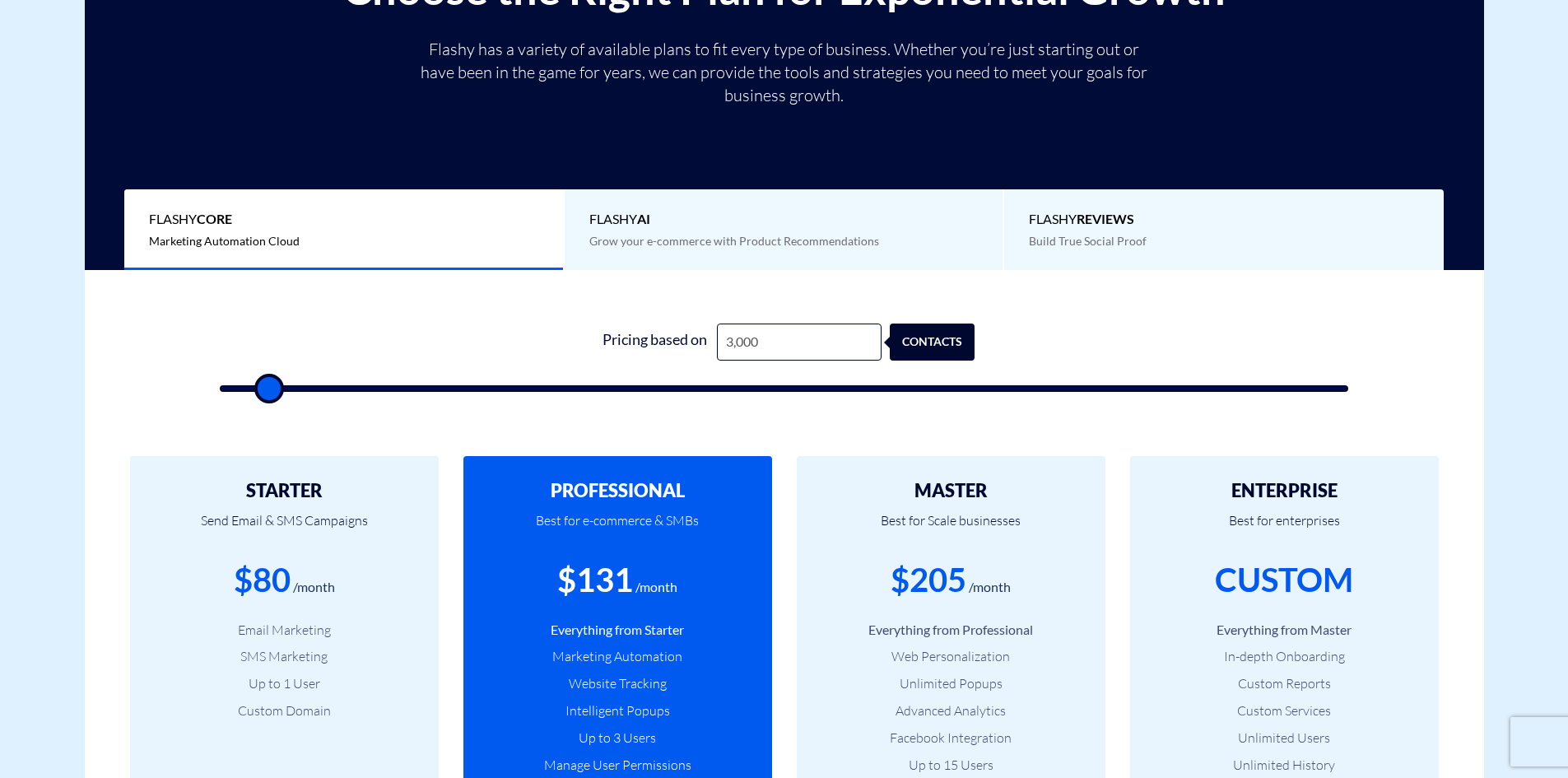
type input "2500"
type input "2,000"
type input "2000"
type input "1,500"
type input "1500"
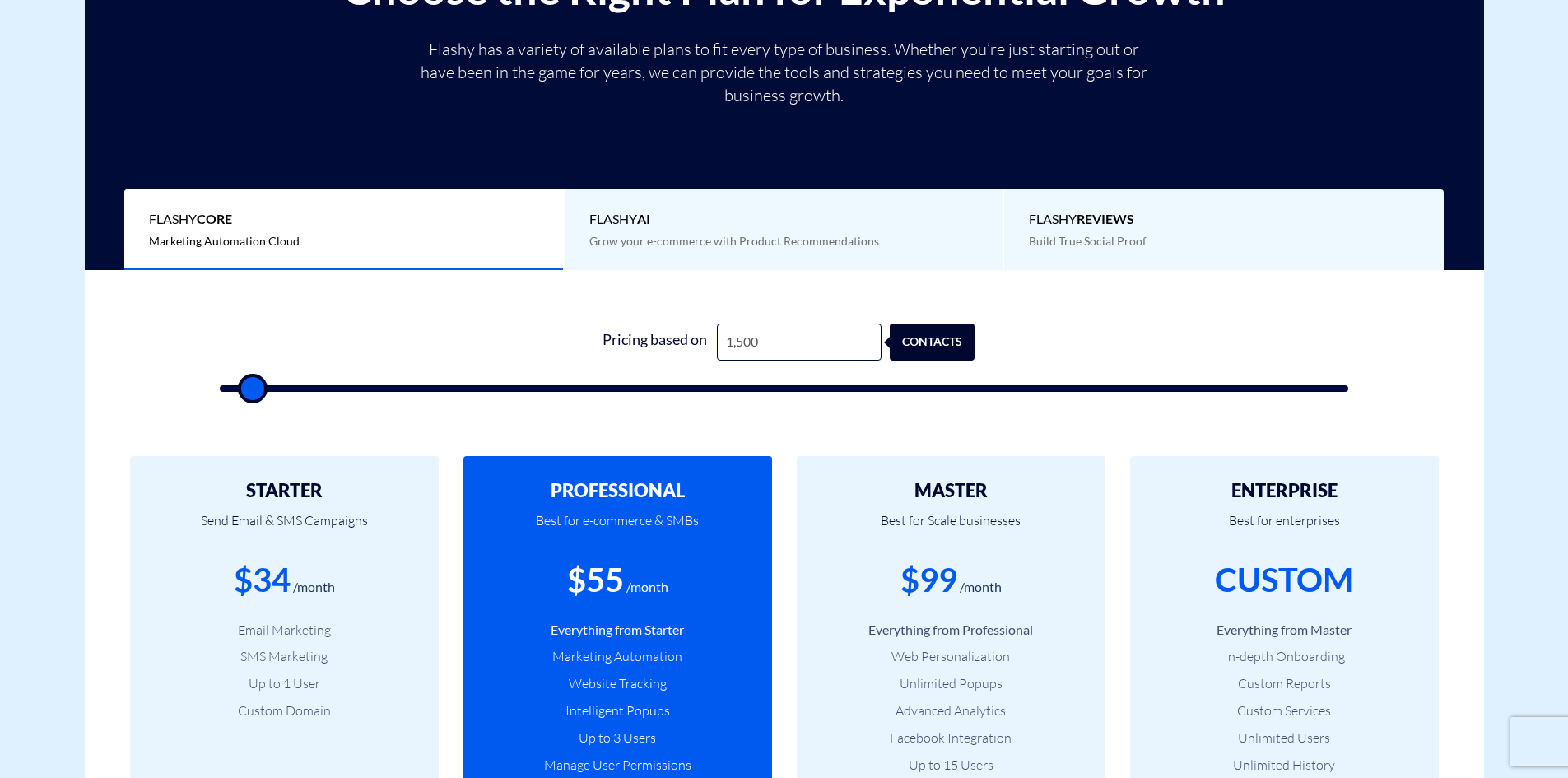
type input "1,000"
type input "1000"
type input "500"
drag, startPoint x: 316, startPoint y: 394, endPoint x: 241, endPoint y: 394, distance: 75.0
type input "500"
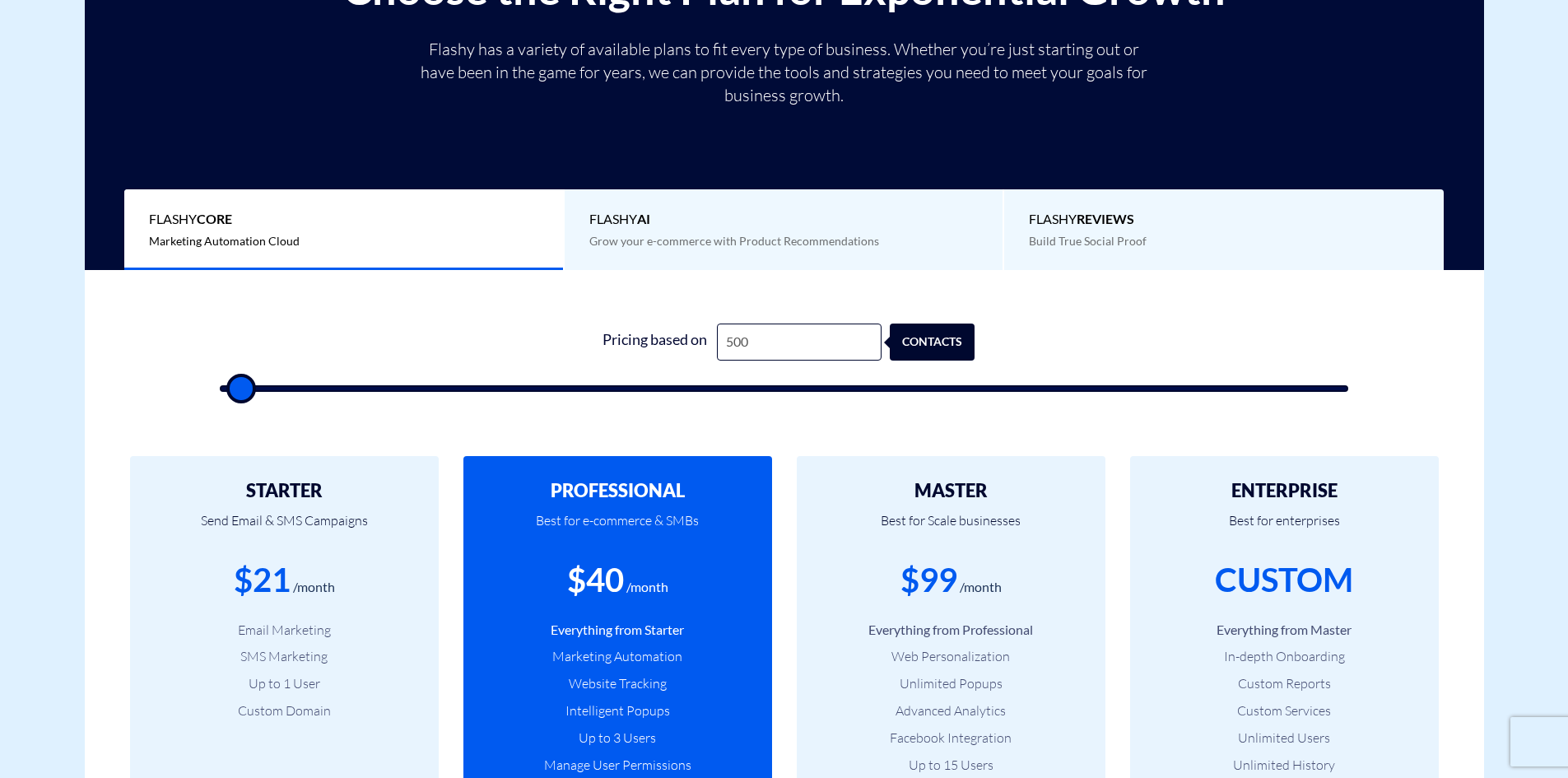
click at [241, 392] on input "range" at bounding box center [784, 389] width 1130 height 7
drag, startPoint x: 258, startPoint y: 394, endPoint x: 249, endPoint y: 394, distance: 9.0
click at [249, 394] on div "1 Pricing based on 500 contacts" at bounding box center [784, 352] width 1162 height 141
type input "1,000"
type input "1000"
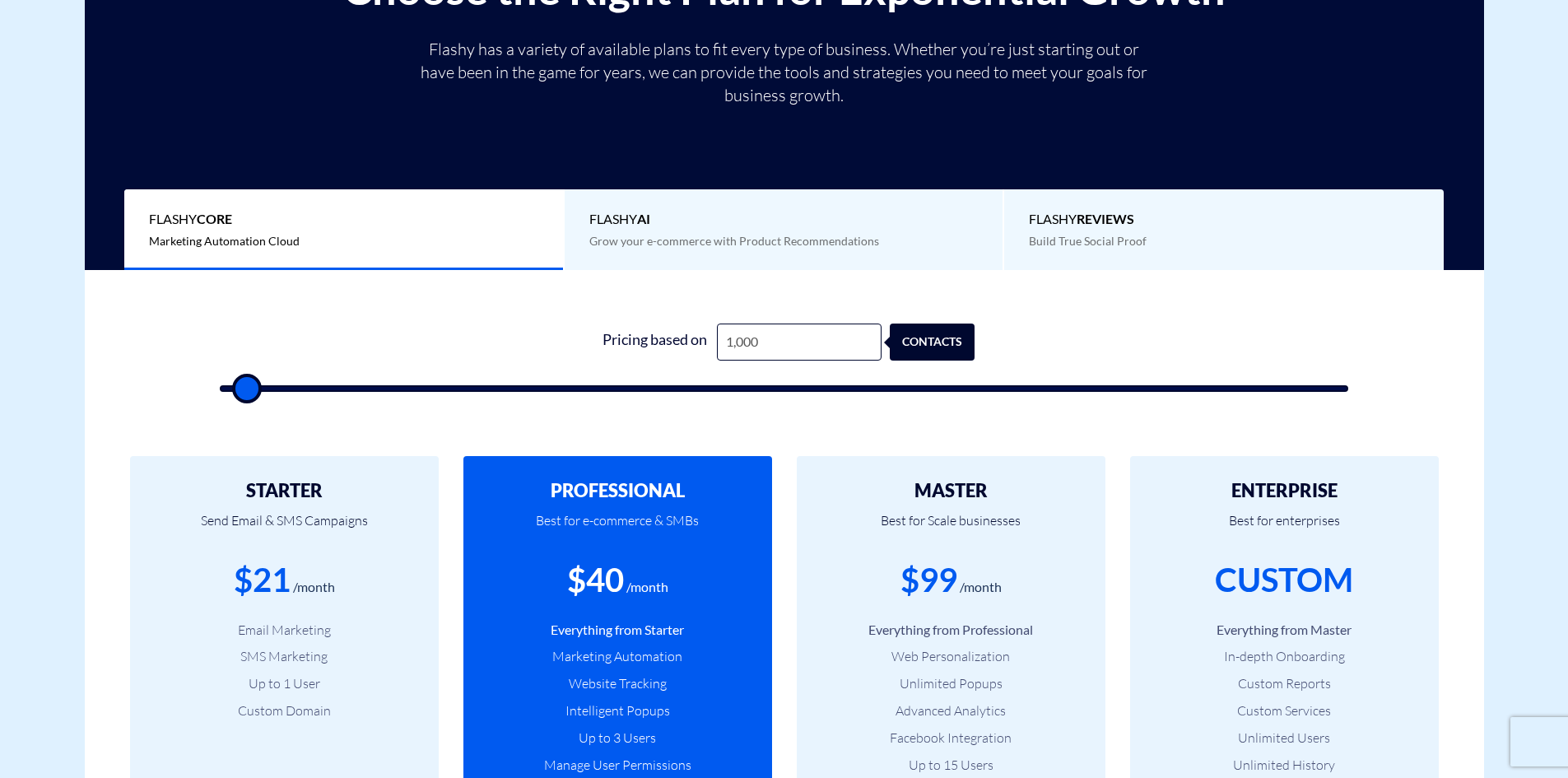
type input "1,500"
type input "1500"
type input "1,000"
type input "1000"
type input "500"
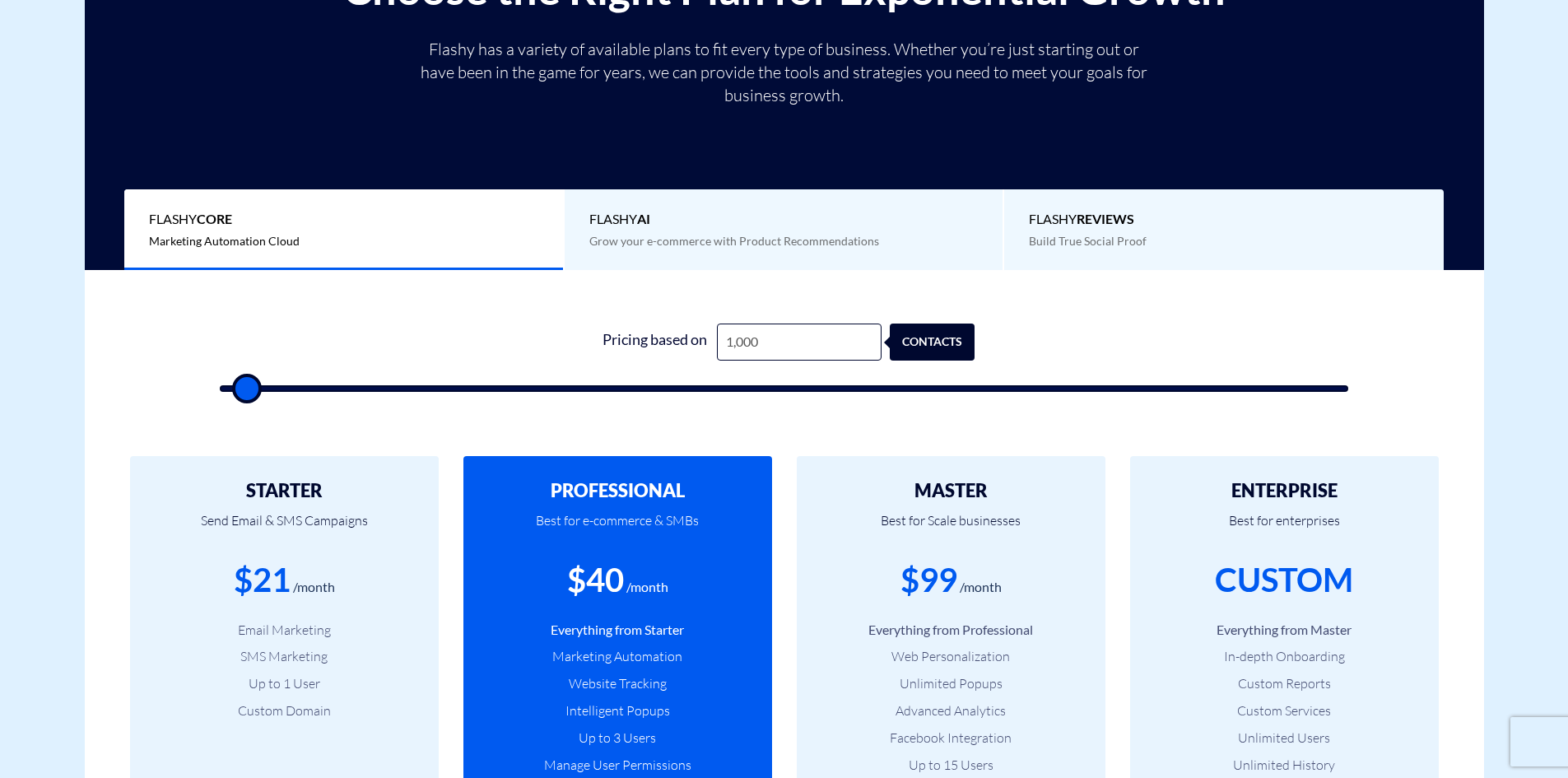
type input "500"
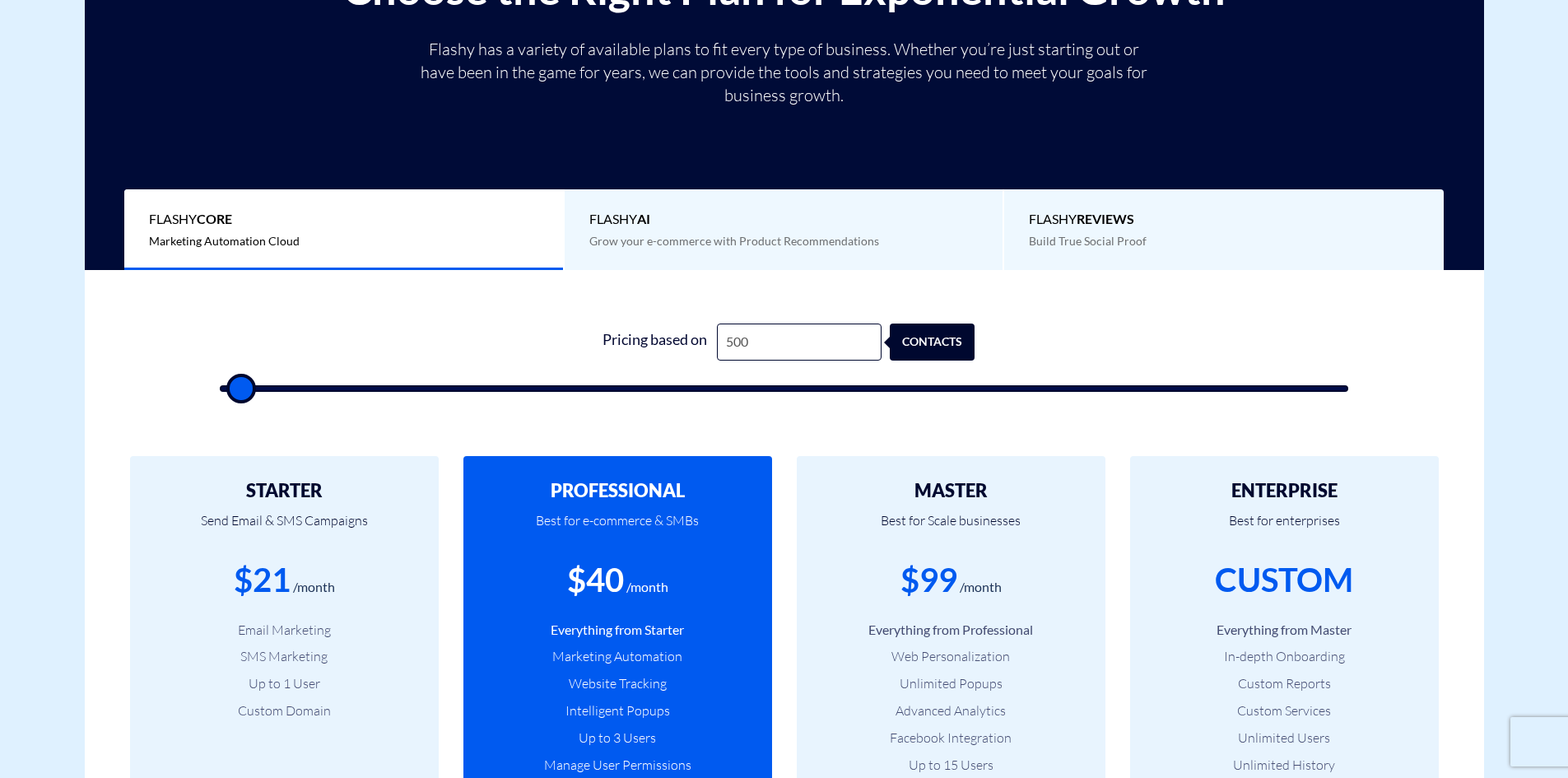
type input "500"
drag, startPoint x: 244, startPoint y: 394, endPoint x: 234, endPoint y: 394, distance: 10.0
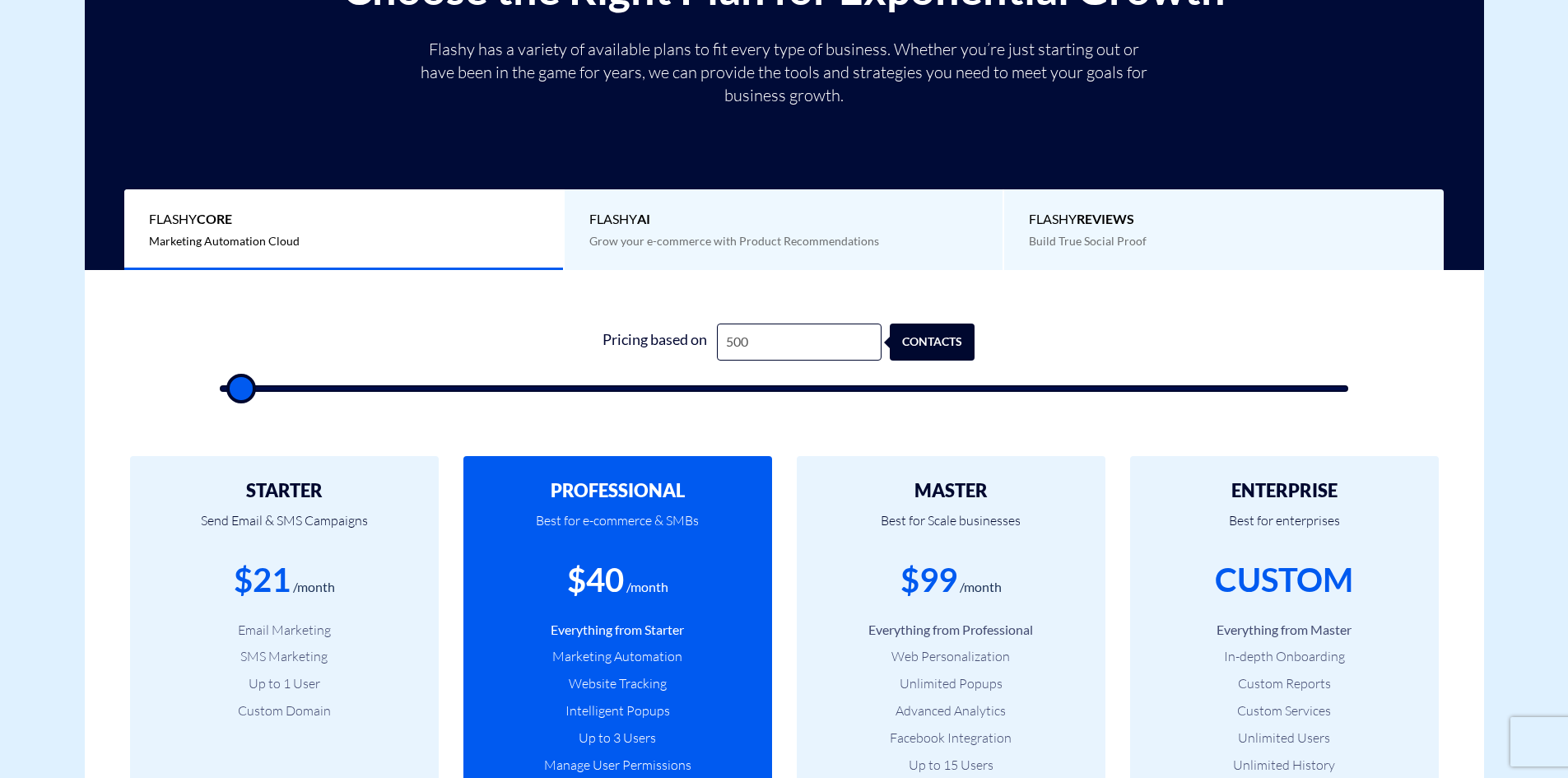
click at [234, 392] on input "range" at bounding box center [784, 389] width 1130 height 7
